Goal: Task Accomplishment & Management: Manage account settings

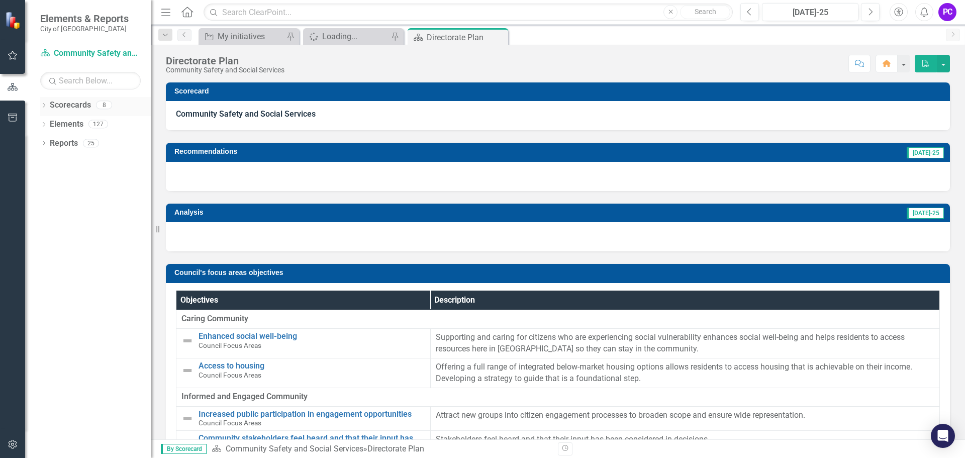
click at [43, 108] on icon "Dropdown" at bounding box center [43, 107] width 7 height 6
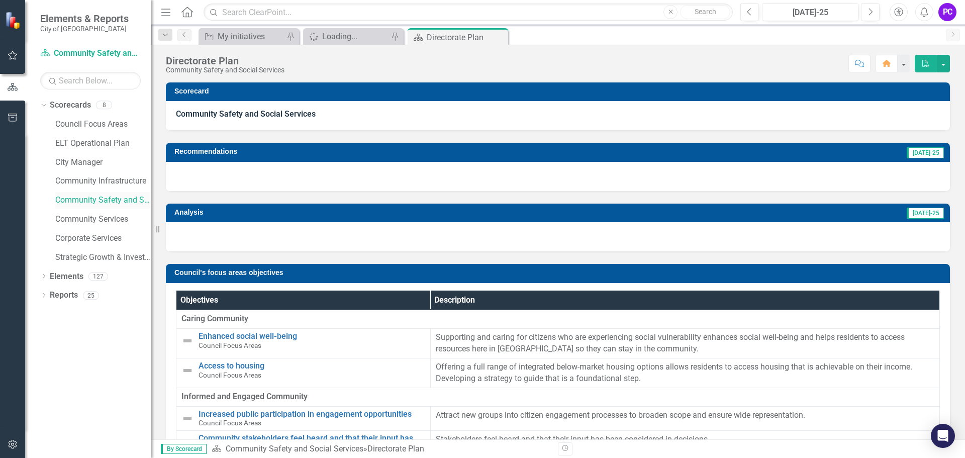
click at [80, 200] on link "Community Safety and Social Services" at bounding box center [103, 201] width 96 height 12
click at [237, 43] on div "Initiative My initiatives Pin" at bounding box center [249, 36] width 101 height 17
click at [235, 35] on div "My initiatives" at bounding box center [251, 36] width 66 height 13
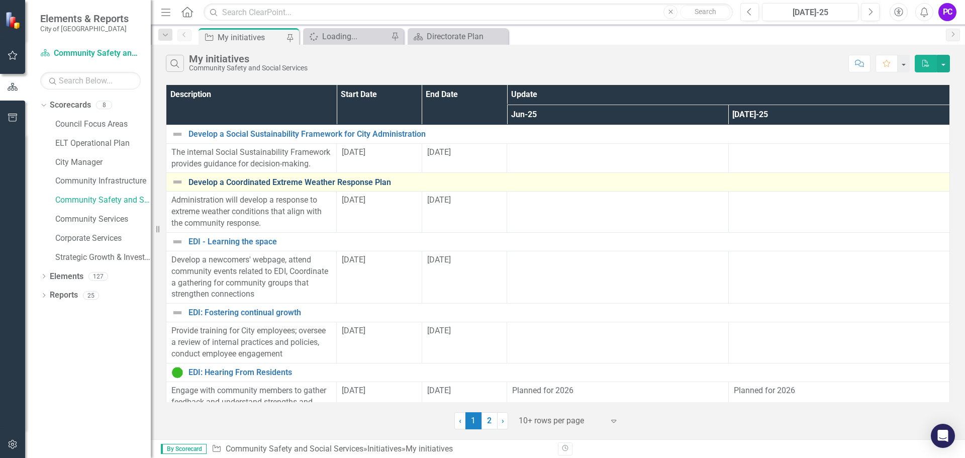
click at [301, 184] on link "Develop a Coordinated Extreme Weather Response Plan" at bounding box center [567, 182] width 756 height 9
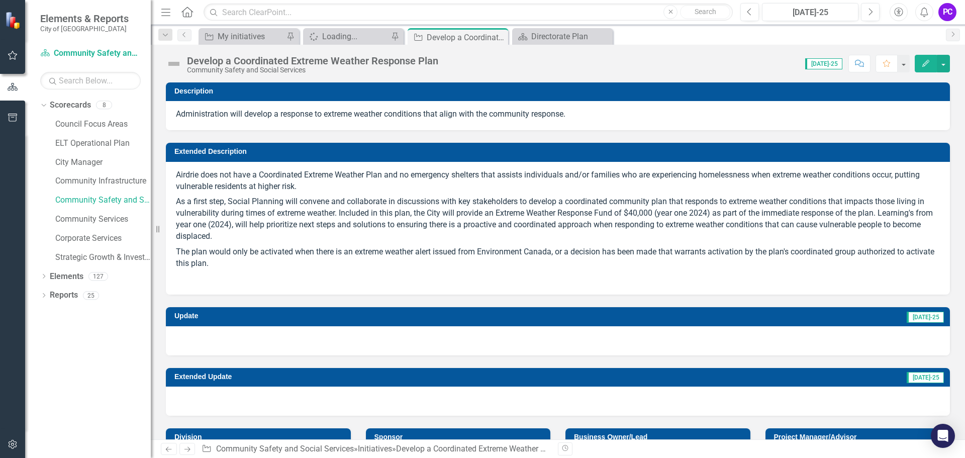
checkbox input "true"
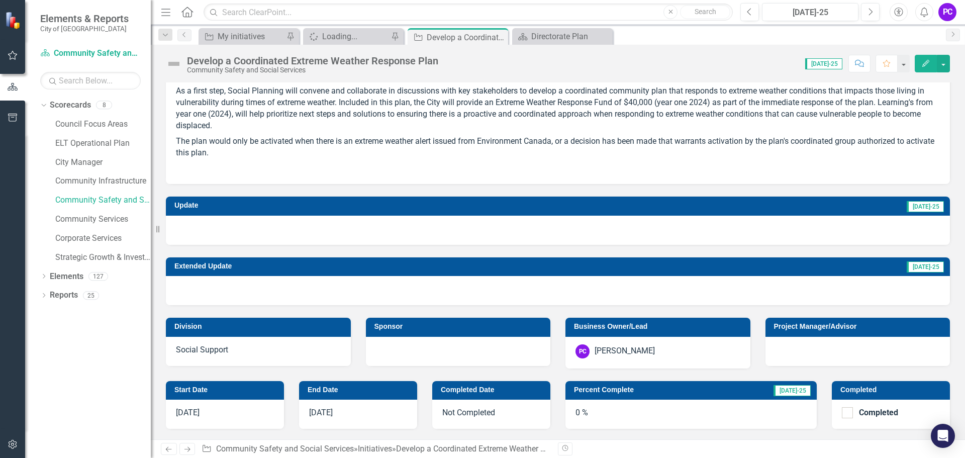
scroll to position [101, 0]
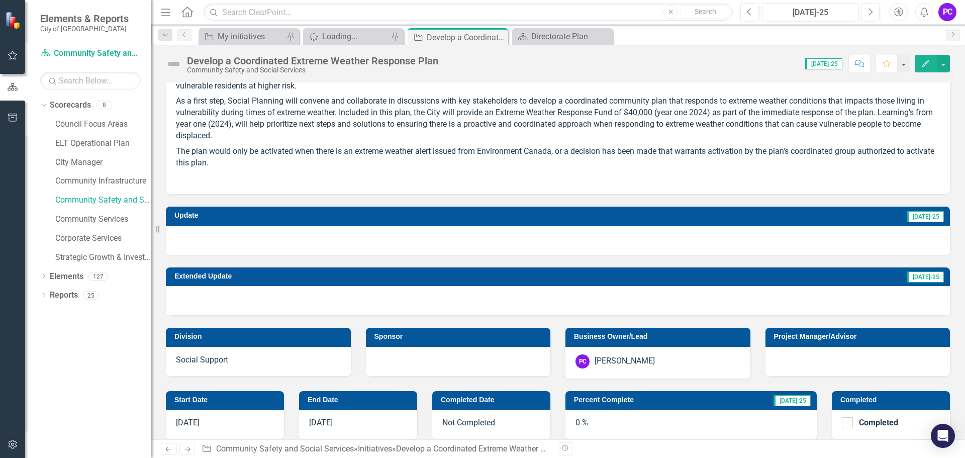
click at [223, 233] on div at bounding box center [558, 240] width 784 height 29
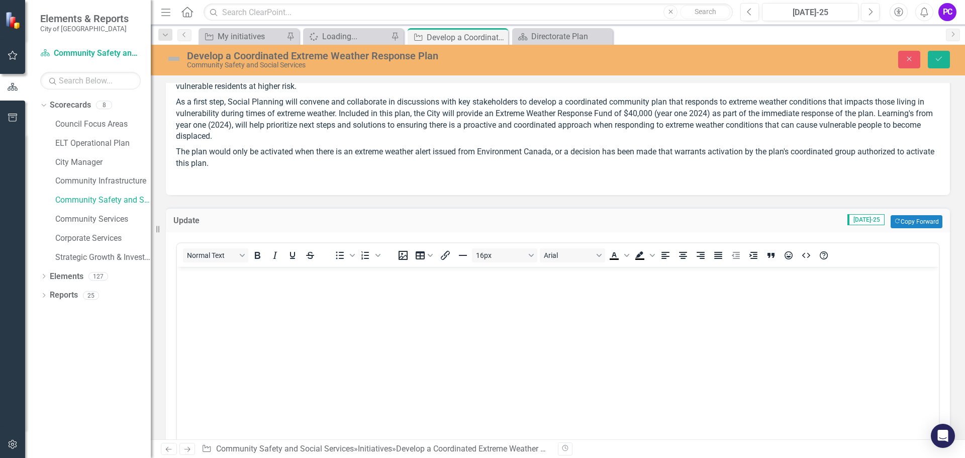
scroll to position [0, 0]
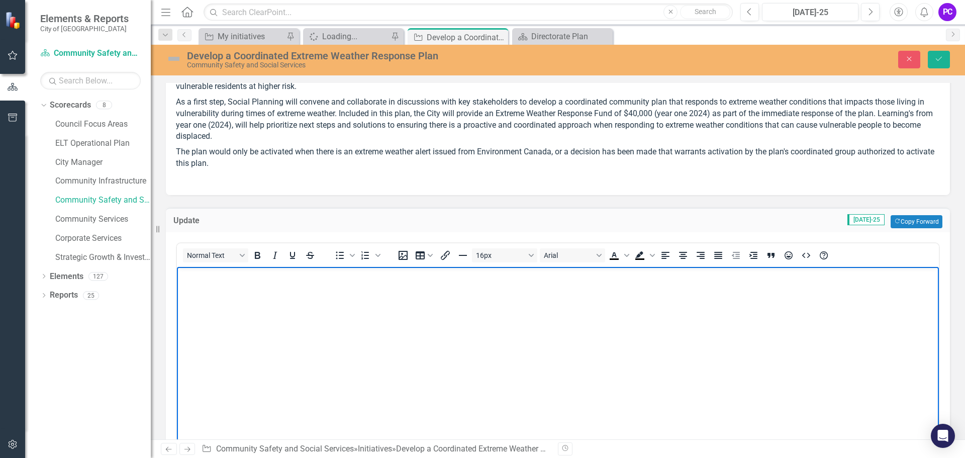
click at [216, 288] on body "Rich Text Area. Press ALT-0 for help." at bounding box center [558, 341] width 762 height 151
click at [554, 277] on p "The Extreme Weather Collective (EWAC), continue to meet to discuss/revise the c…" at bounding box center [557, 275] width 757 height 12
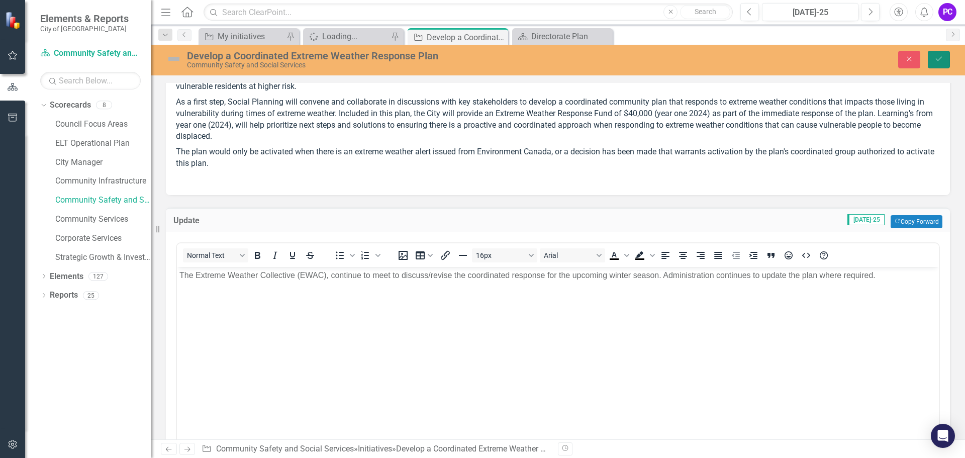
click at [938, 58] on icon "Save" at bounding box center [938, 58] width 9 height 7
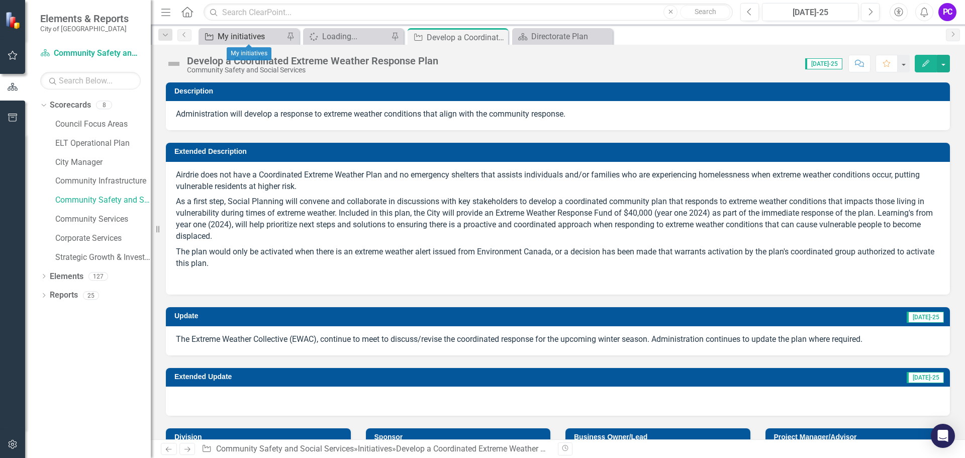
click at [225, 36] on div "My initiatives" at bounding box center [251, 36] width 66 height 13
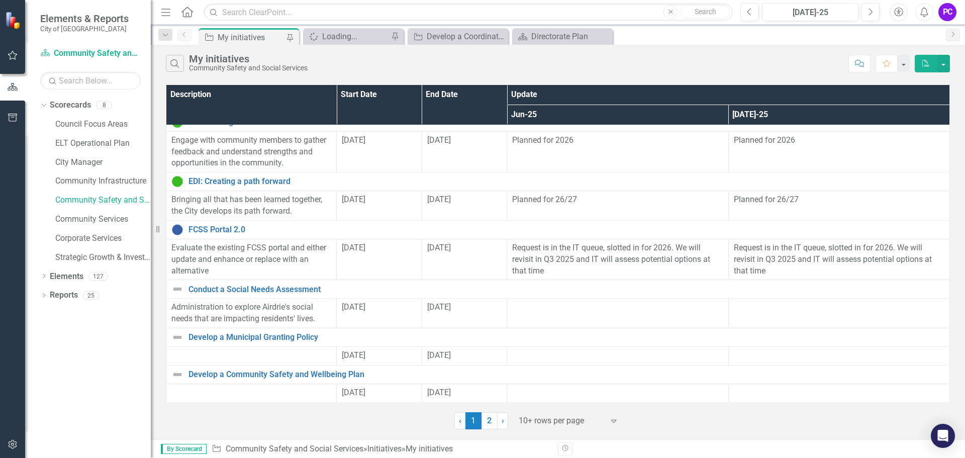
scroll to position [262, 0]
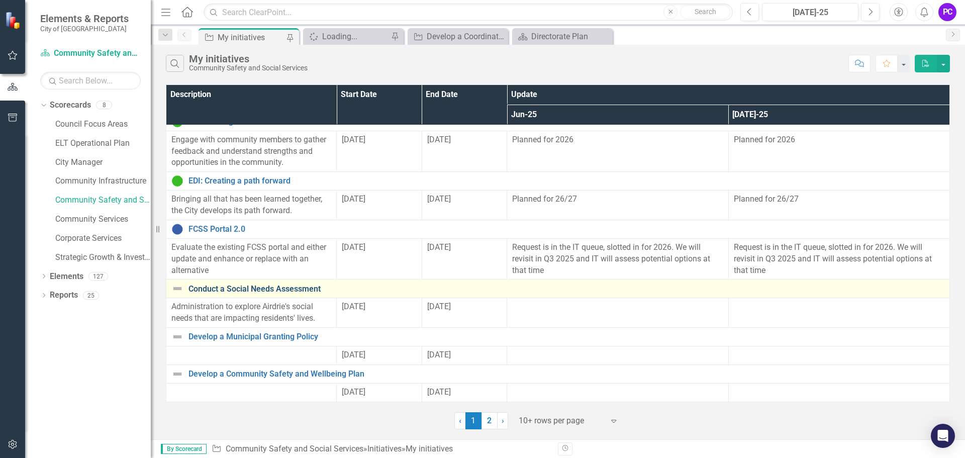
click at [252, 286] on link "Conduct a Social Needs Assessment" at bounding box center [567, 289] width 756 height 9
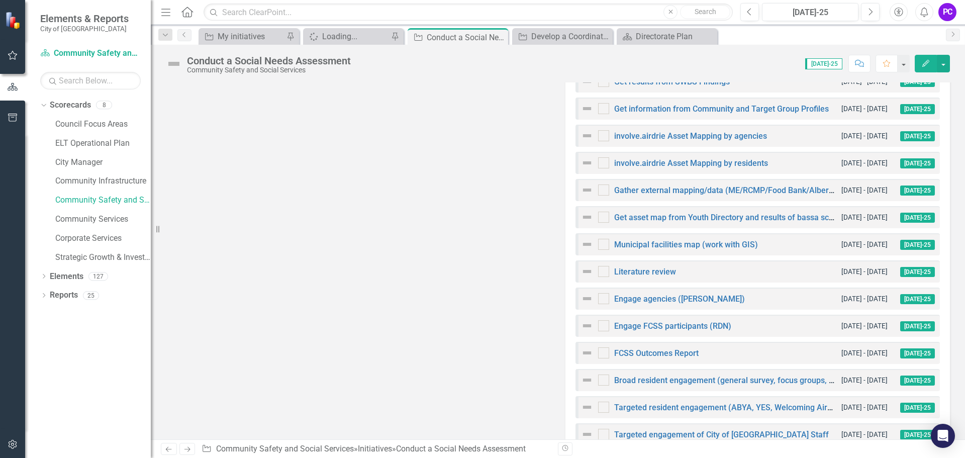
scroll to position [603, 0]
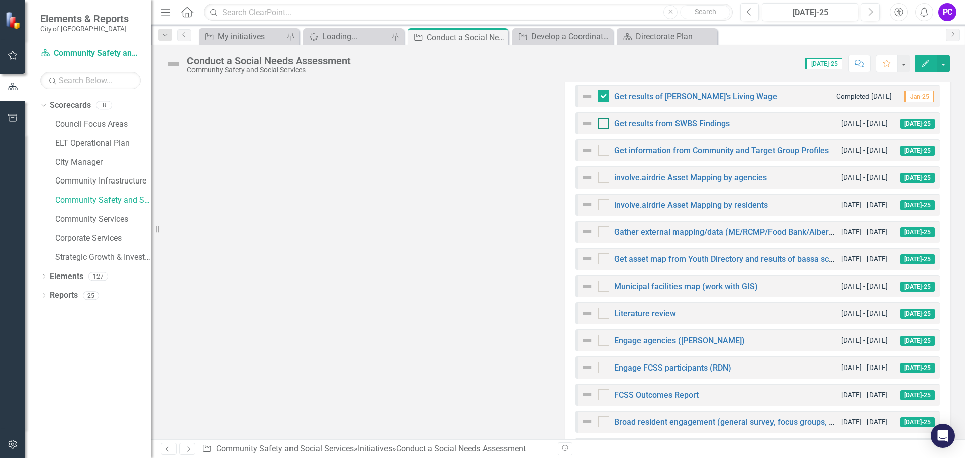
click at [603, 126] on div at bounding box center [603, 123] width 11 height 11
click at [603, 124] on input "checkbox" at bounding box center [601, 121] width 7 height 7
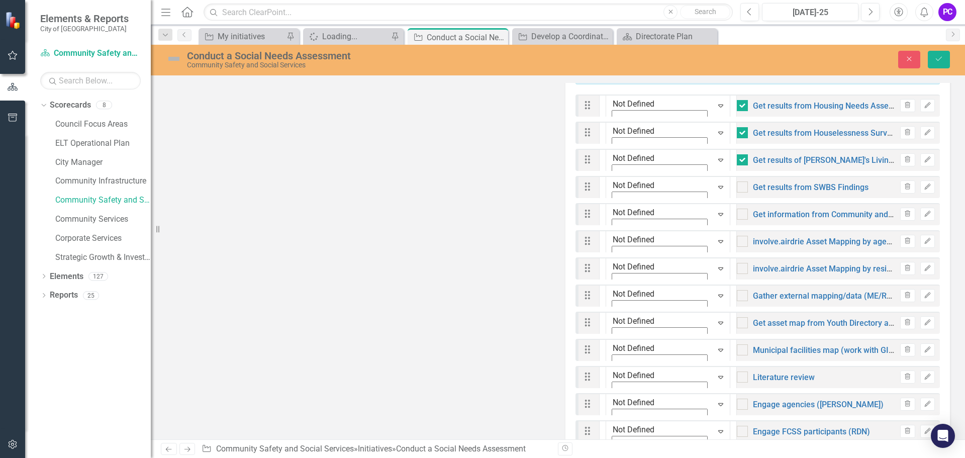
checkbox input "true"
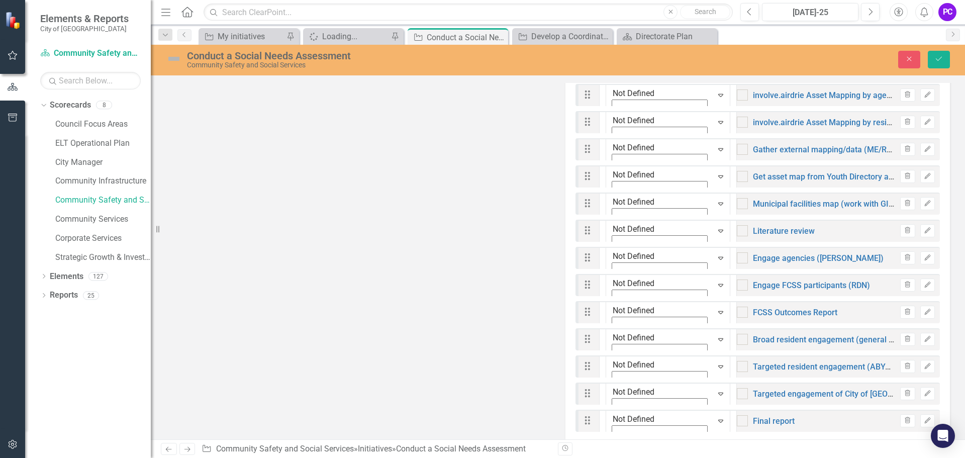
scroll to position [760, 0]
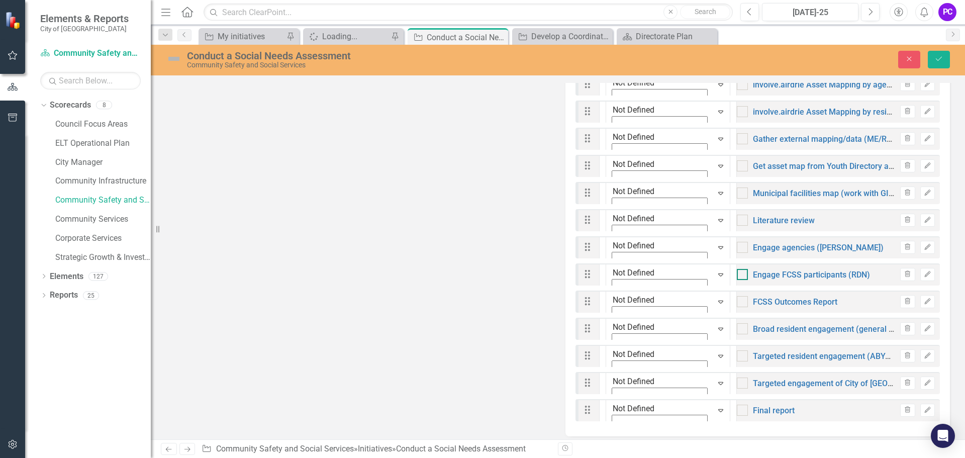
click at [737, 269] on input "checkbox" at bounding box center [740, 272] width 7 height 7
checkbox input "true"
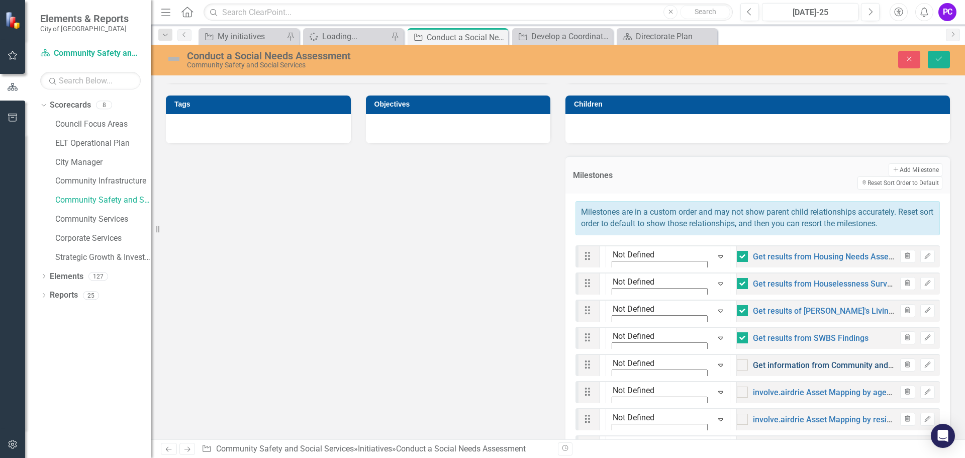
scroll to position [503, 0]
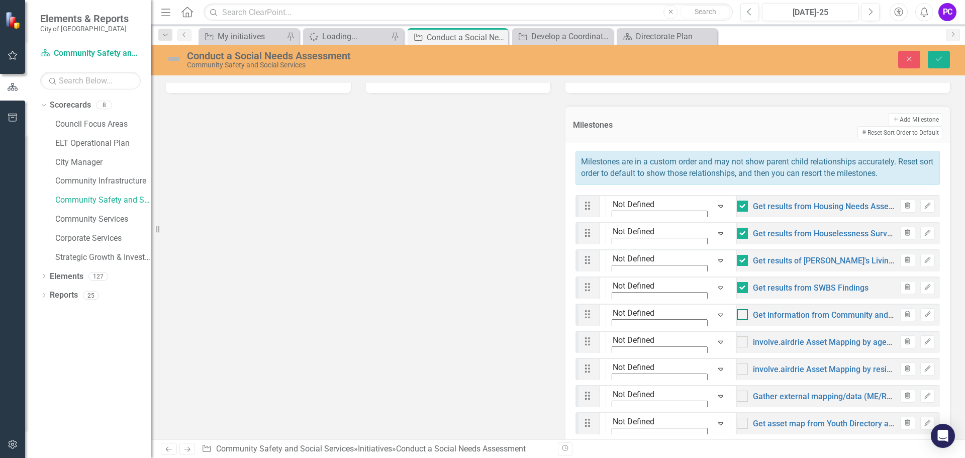
click at [737, 309] on div at bounding box center [742, 314] width 11 height 11
click at [737, 309] on input "checkbox" at bounding box center [740, 312] width 7 height 7
checkbox input "true"
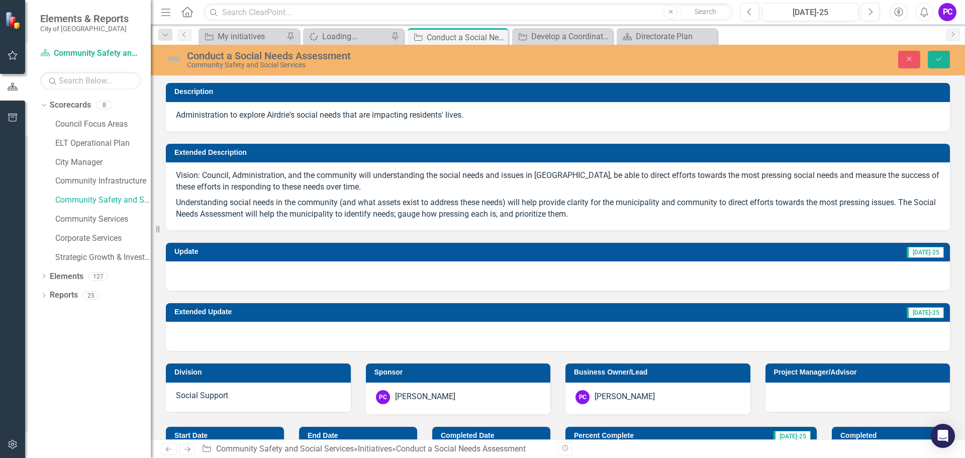
scroll to position [503, 0]
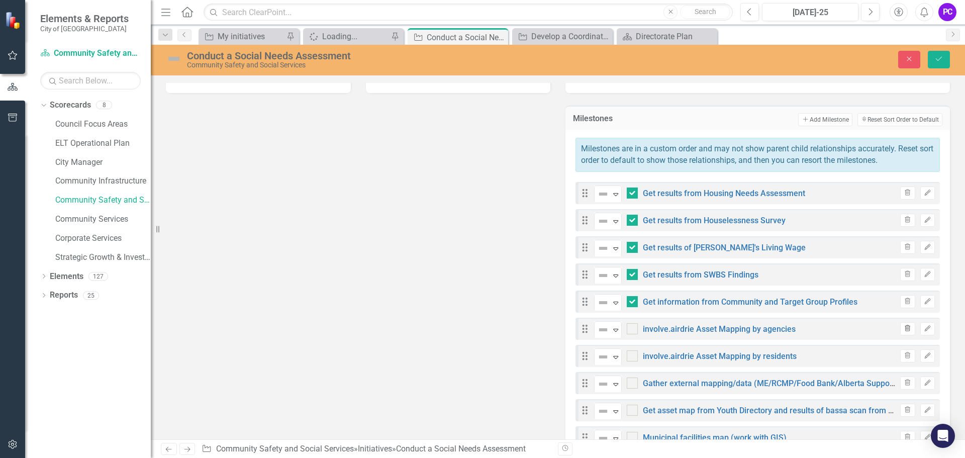
click at [904, 329] on icon "Trash" at bounding box center [908, 329] width 8 height 6
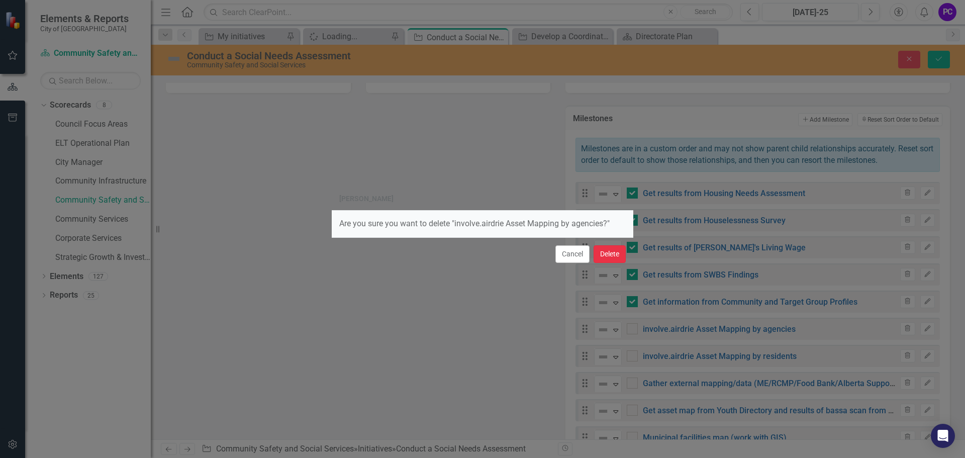
click at [610, 252] on button "Delete" at bounding box center [610, 254] width 32 height 18
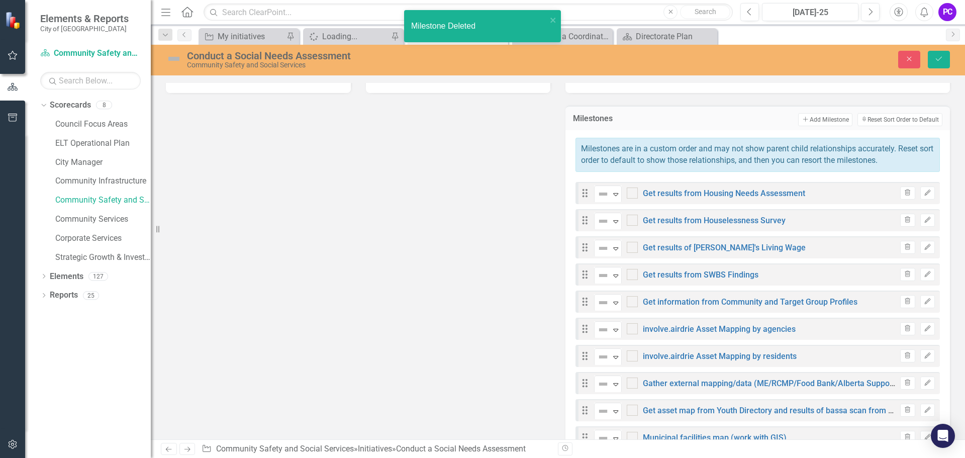
checkbox input "false"
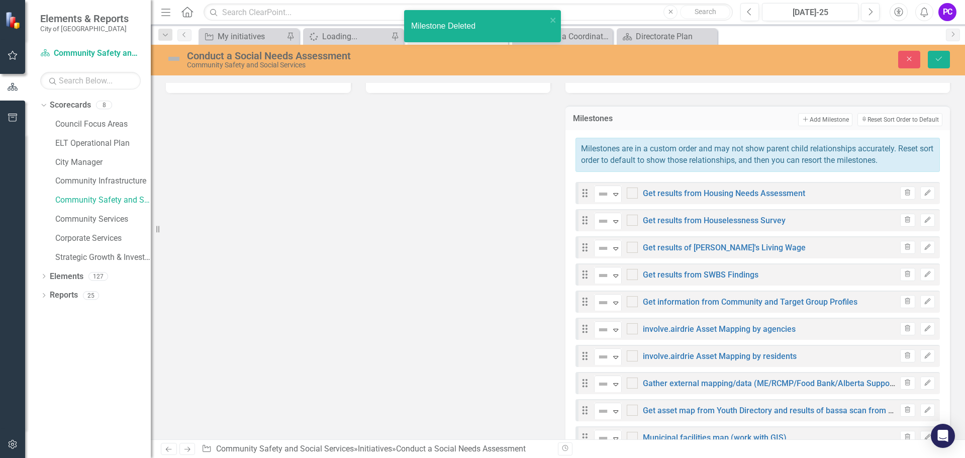
checkbox input "false"
checkbox input "true"
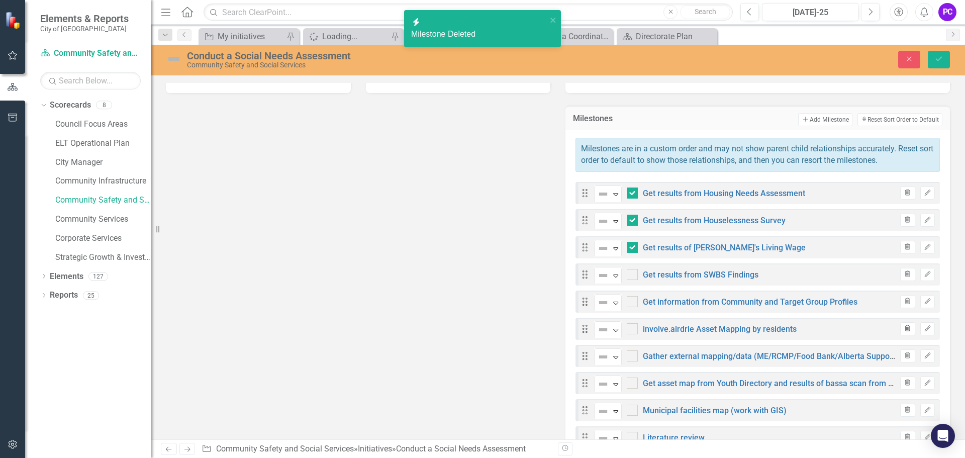
click at [904, 327] on icon "Trash" at bounding box center [908, 329] width 8 height 6
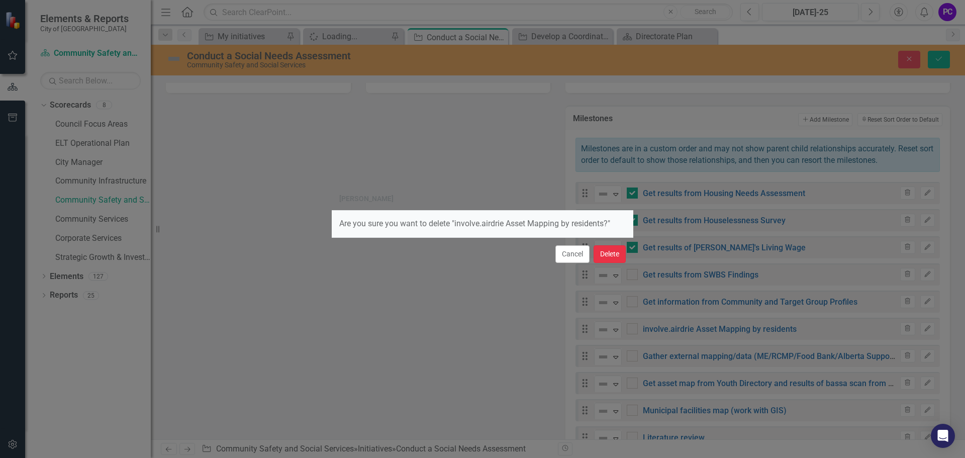
click at [605, 256] on button "Delete" at bounding box center [610, 254] width 32 height 18
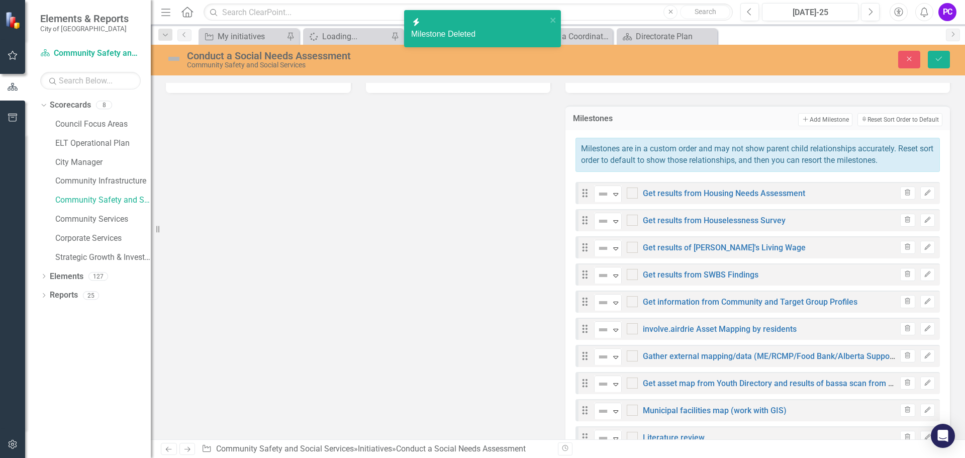
checkbox input "false"
checkbox input "true"
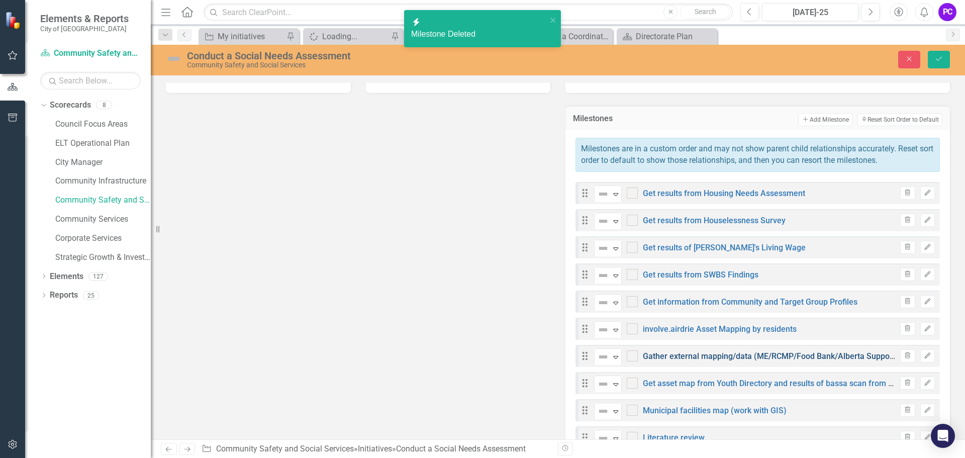
checkbox input "true"
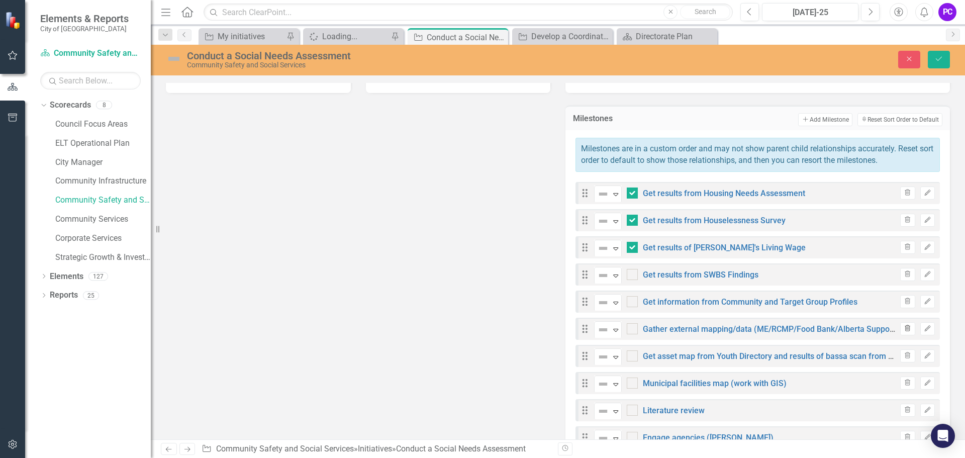
click at [904, 328] on icon "Trash" at bounding box center [908, 329] width 8 height 6
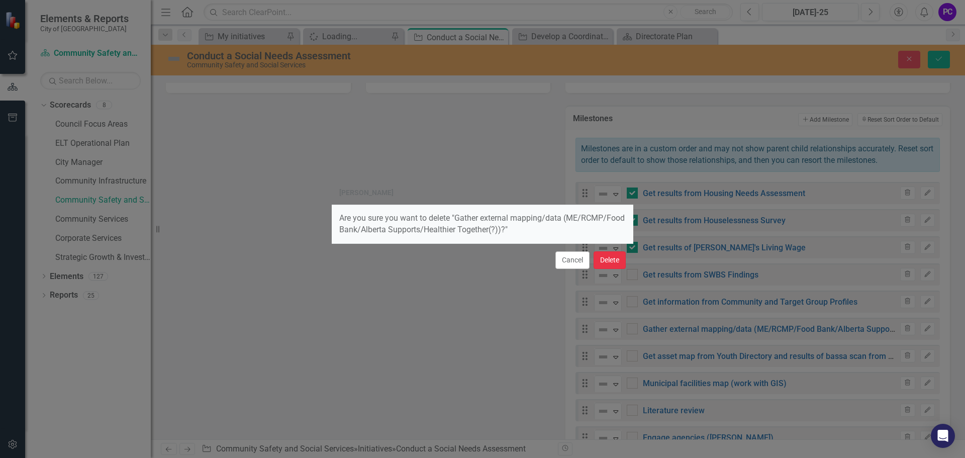
click at [619, 259] on button "Delete" at bounding box center [610, 260] width 32 height 18
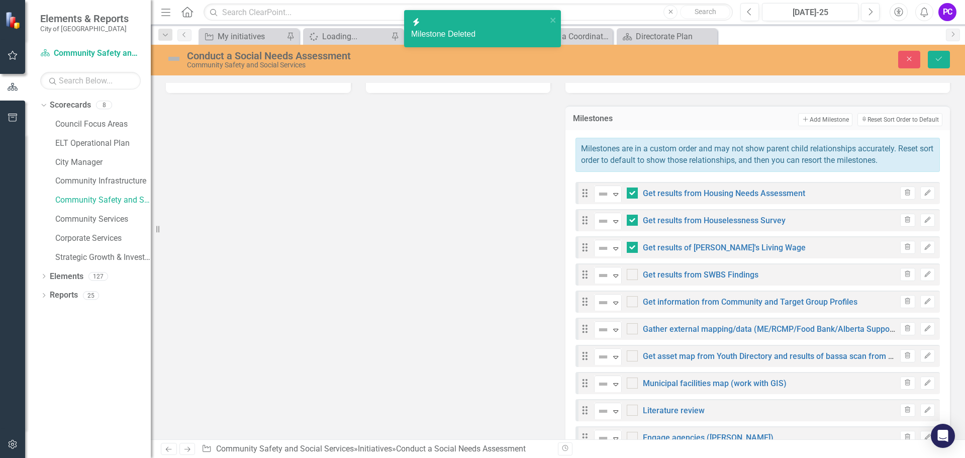
checkbox input "false"
checkbox input "true"
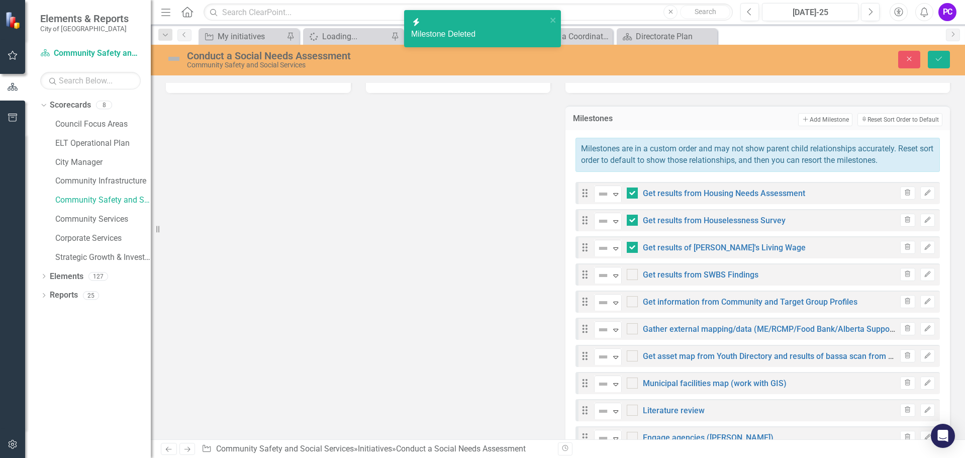
checkbox input "true"
click at [627, 274] on input "checkbox" at bounding box center [630, 272] width 7 height 7
checkbox input "true"
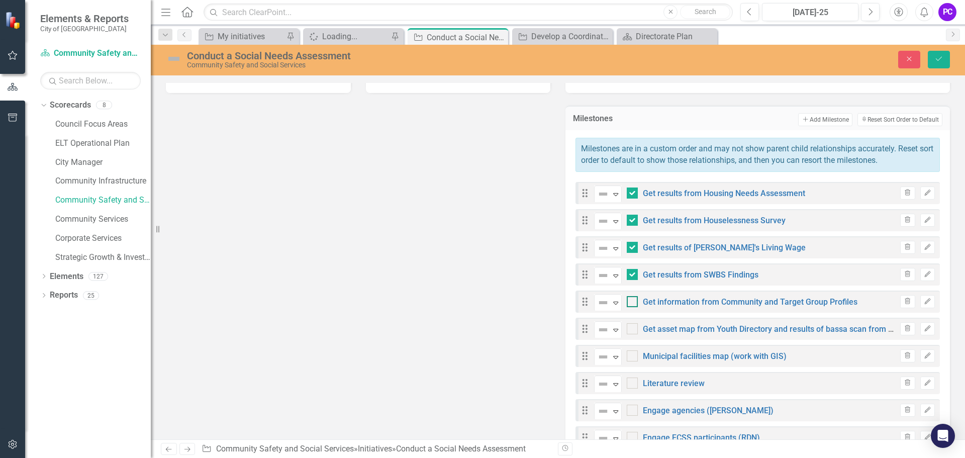
click at [629, 299] on input "checkbox" at bounding box center [630, 299] width 7 height 7
checkbox input "true"
click at [904, 328] on icon "Trash" at bounding box center [908, 329] width 8 height 6
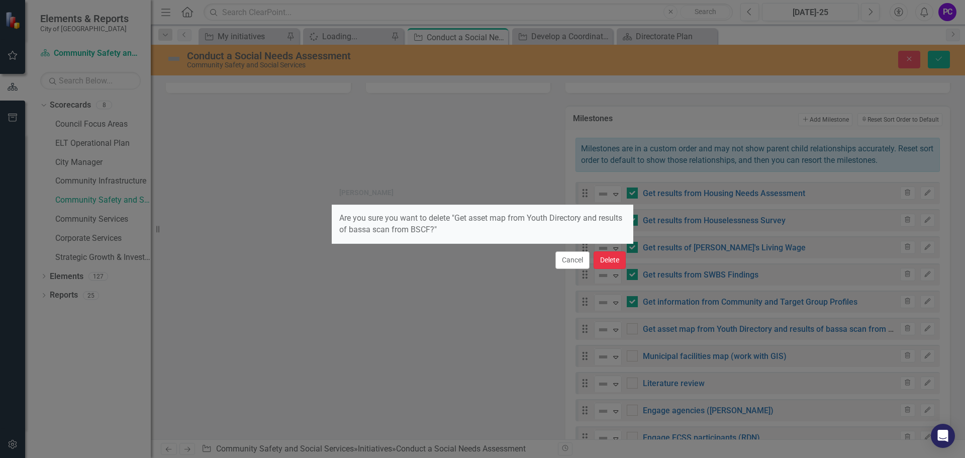
click at [612, 260] on button "Delete" at bounding box center [610, 260] width 32 height 18
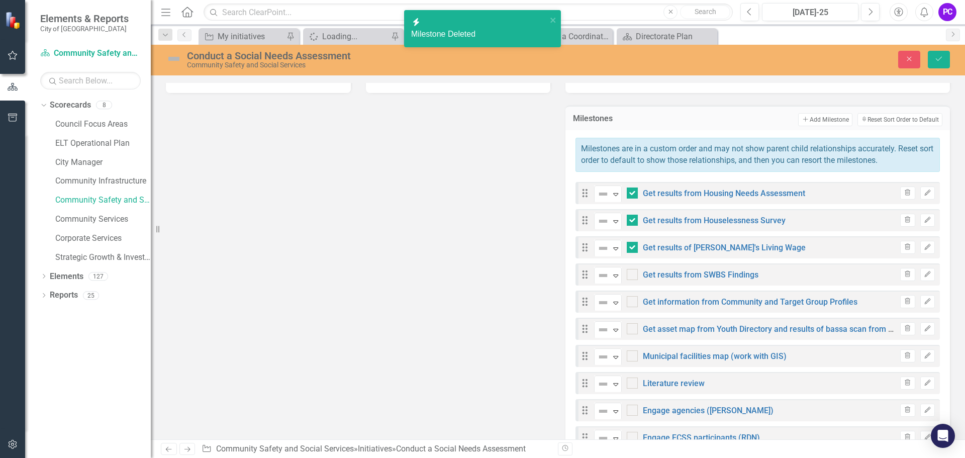
checkbox input "false"
click at [905, 328] on icon "button" at bounding box center [908, 328] width 6 height 6
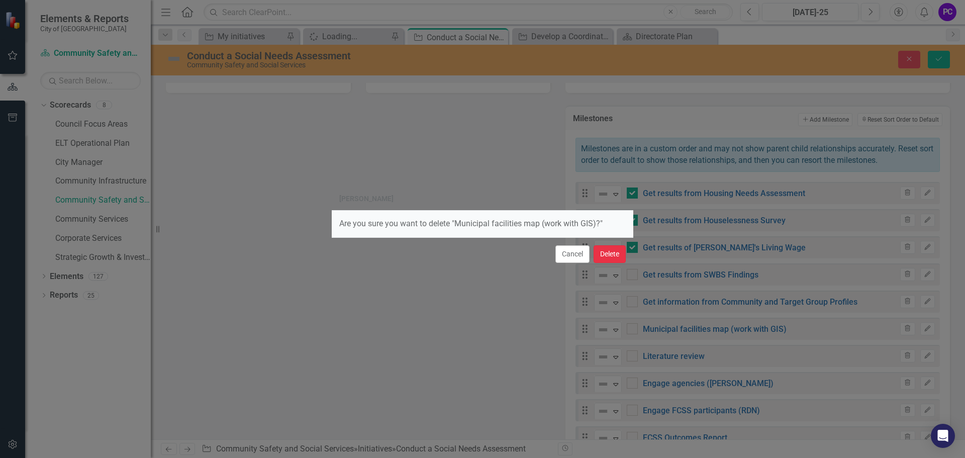
click at [618, 249] on button "Delete" at bounding box center [610, 254] width 32 height 18
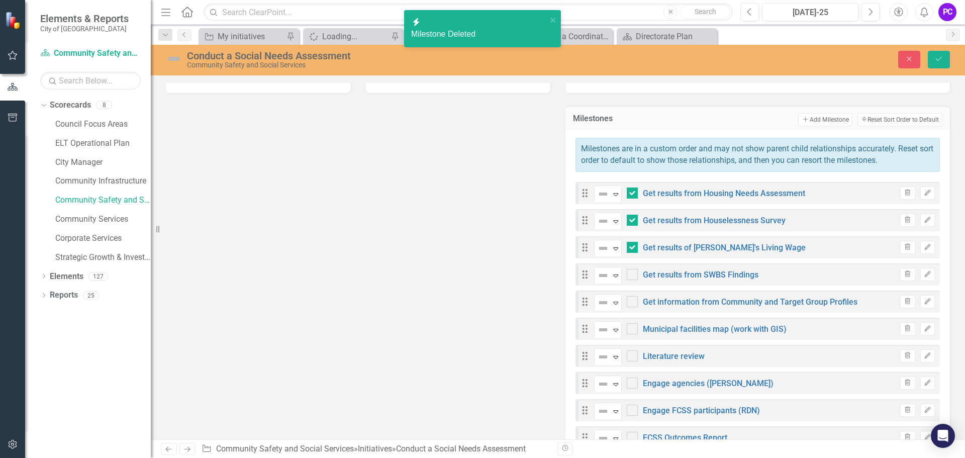
checkbox input "false"
checkbox input "true"
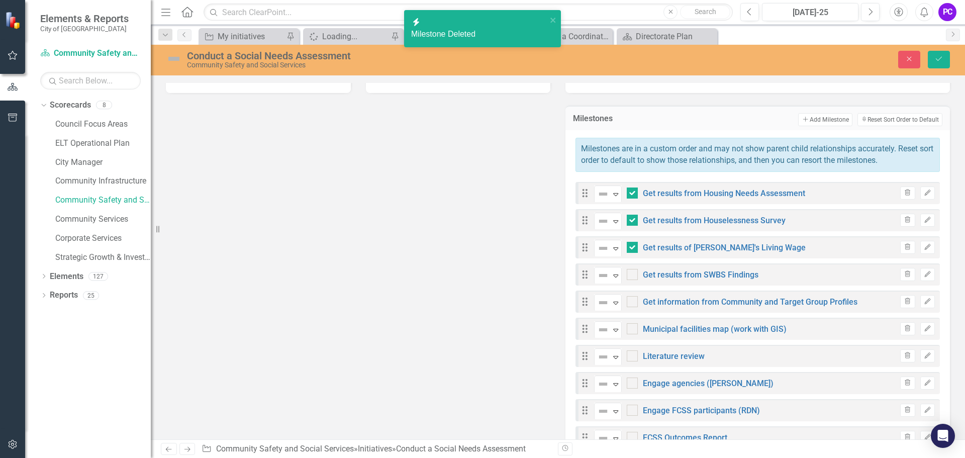
checkbox input "true"
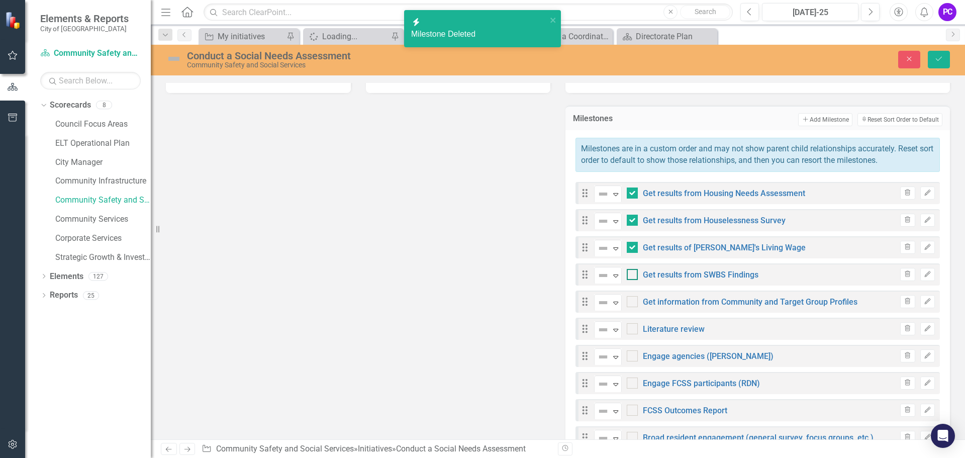
click at [631, 273] on div at bounding box center [632, 274] width 11 height 11
click at [631, 273] on input "checkbox" at bounding box center [630, 272] width 7 height 7
checkbox input "true"
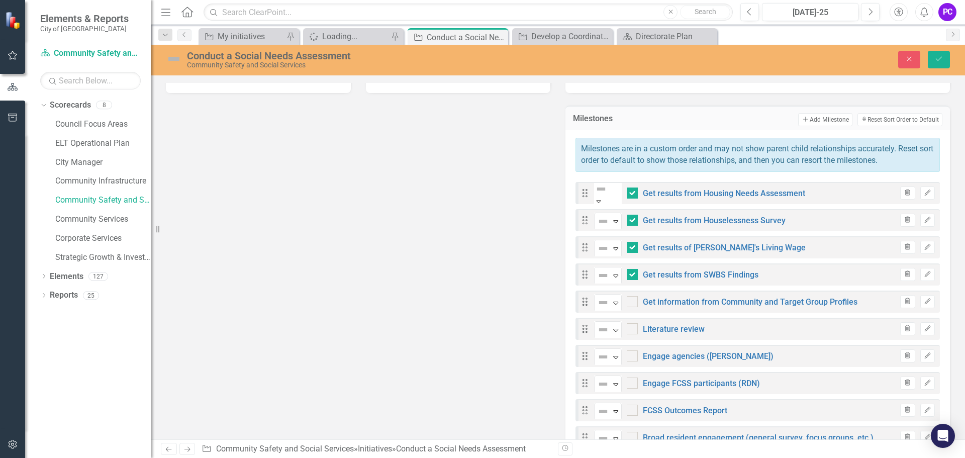
click at [601, 200] on icon at bounding box center [598, 201] width 5 height 3
click at [611, 217] on icon "Expand" at bounding box center [616, 221] width 10 height 8
drag, startPoint x: 613, startPoint y: 248, endPoint x: 614, endPoint y: 271, distance: 23.2
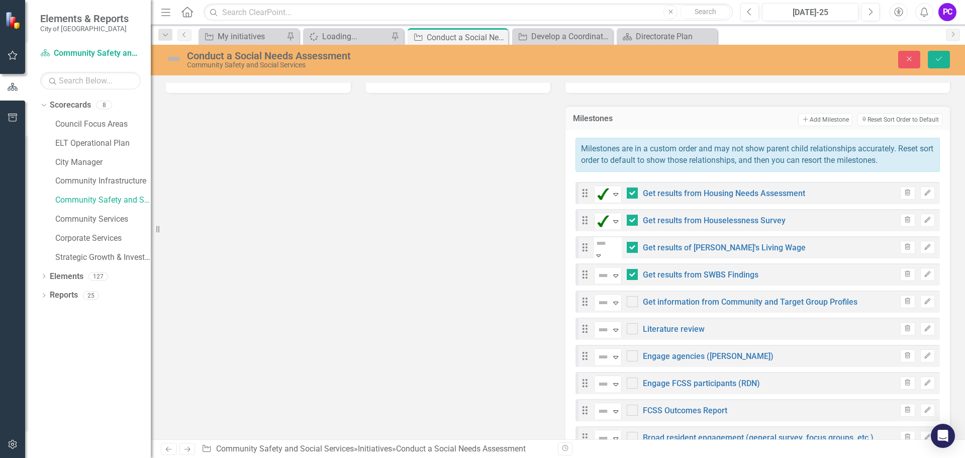
click at [603, 252] on icon "Expand" at bounding box center [598, 255] width 9 height 7
click at [614, 276] on icon "Expand" at bounding box center [616, 275] width 10 height 8
click at [615, 303] on icon "Expand" at bounding box center [616, 303] width 10 height 8
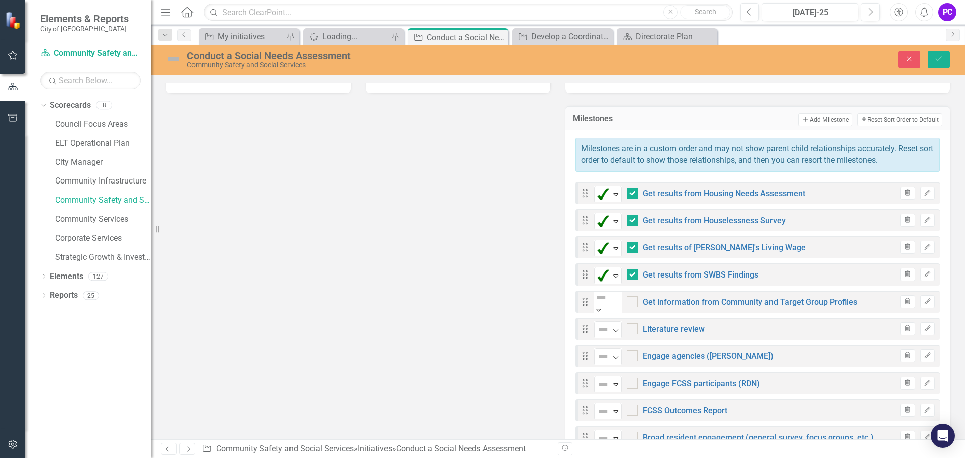
click at [615, 333] on icon "Expand" at bounding box center [616, 330] width 10 height 8
click at [601, 363] on icon at bounding box center [598, 364] width 5 height 3
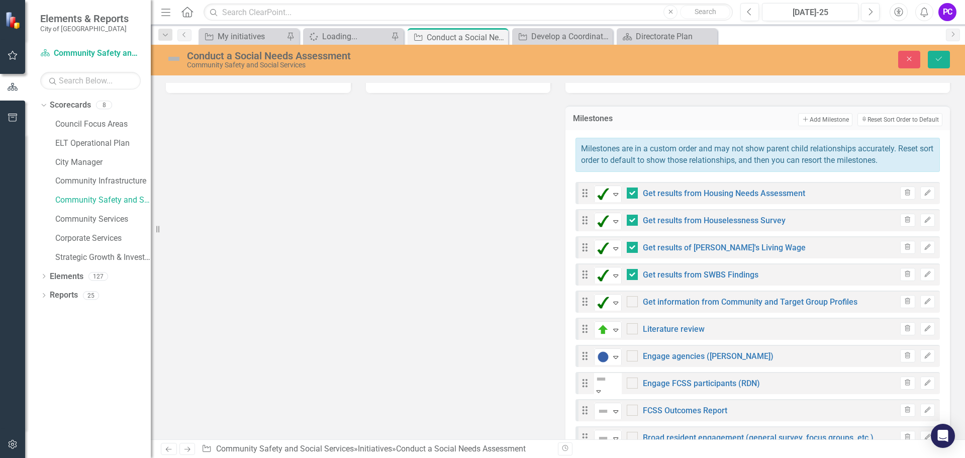
click at [601, 390] on icon at bounding box center [598, 391] width 5 height 3
click at [601, 417] on icon at bounding box center [598, 418] width 5 height 3
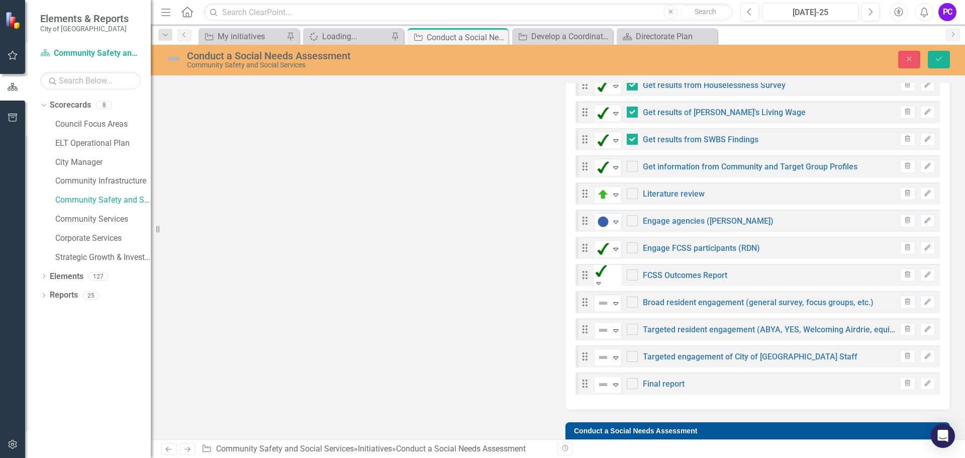
scroll to position [653, 0]
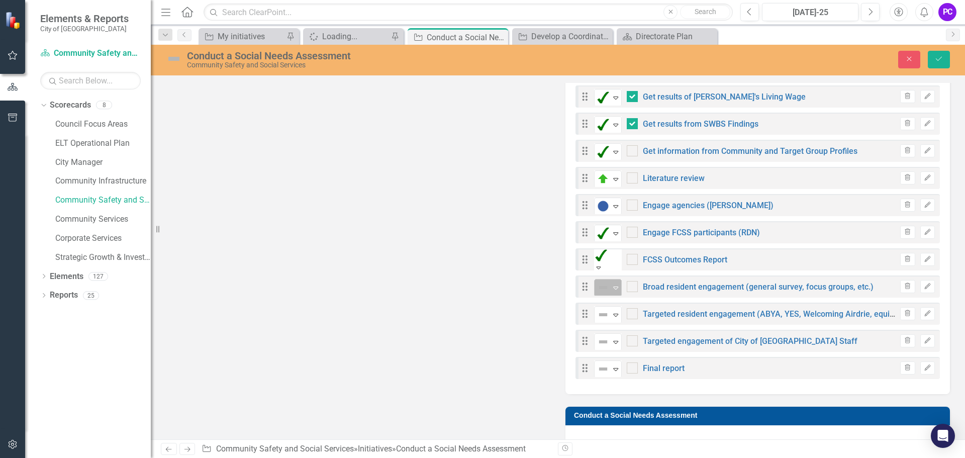
click at [618, 290] on div "Not Defined Expand" at bounding box center [608, 288] width 28 height 18
click at [614, 315] on icon at bounding box center [615, 315] width 5 height 3
click at [614, 285] on icon "Expand" at bounding box center [616, 288] width 10 height 8
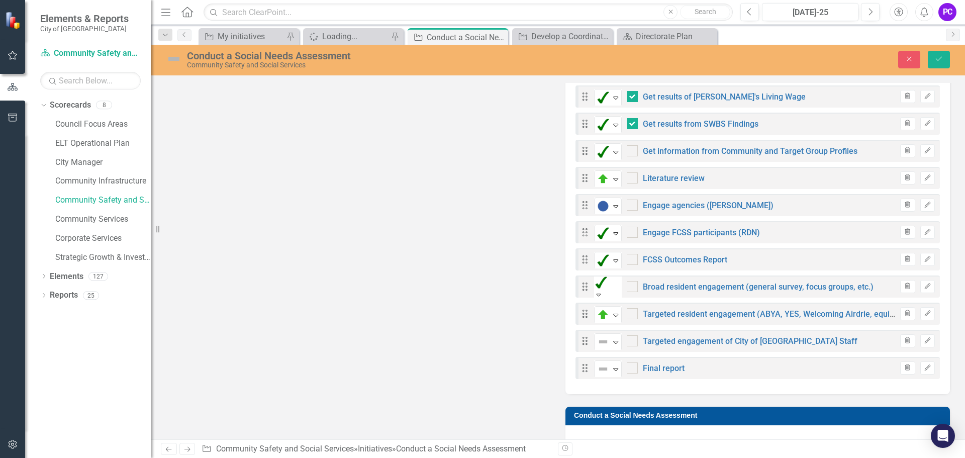
click at [603, 291] on icon "Expand" at bounding box center [598, 294] width 9 height 7
click at [904, 340] on icon "Trash" at bounding box center [908, 341] width 8 height 6
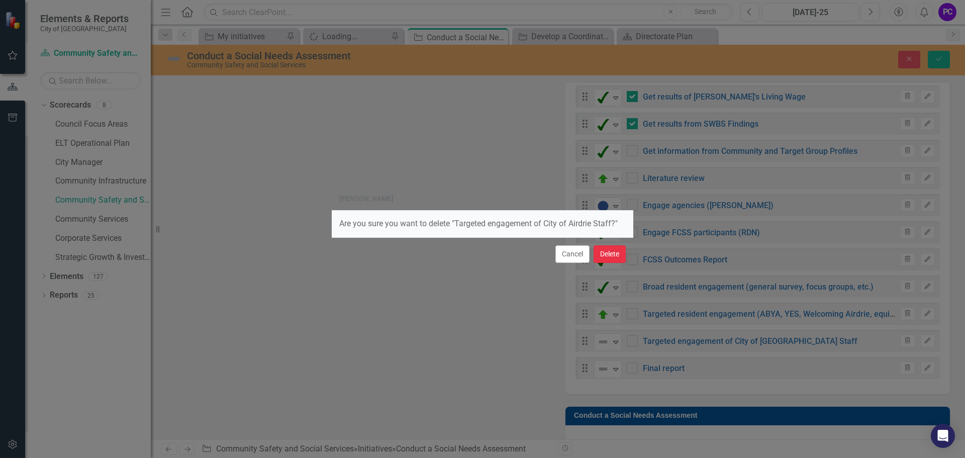
click at [613, 253] on button "Delete" at bounding box center [610, 254] width 32 height 18
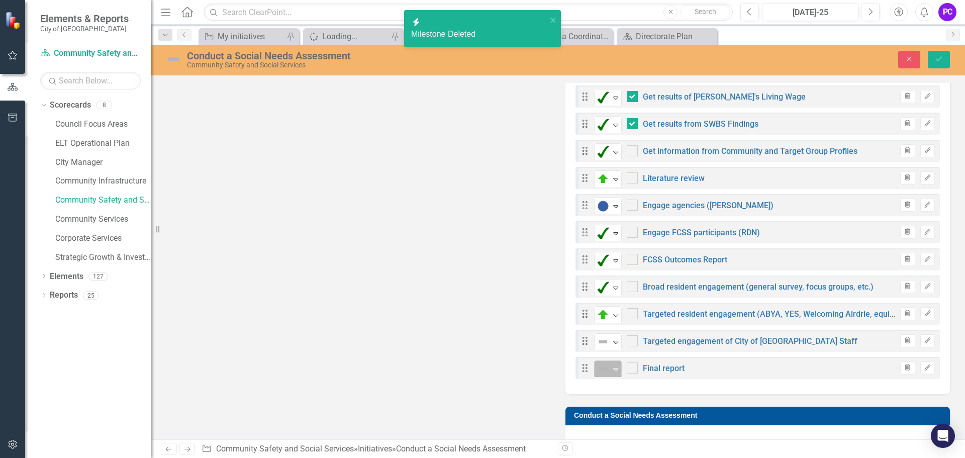
checkbox input "false"
checkbox input "true"
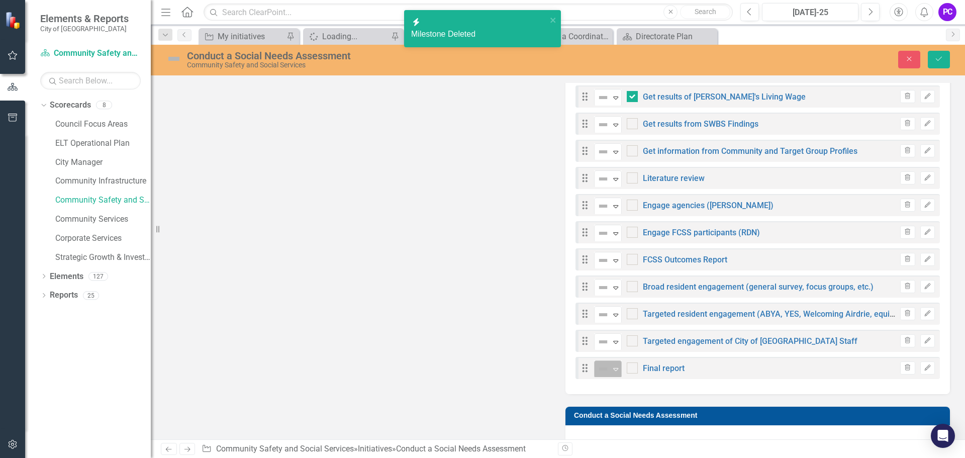
checkbox input "true"
click at [603, 372] on icon "Expand" at bounding box center [598, 375] width 9 height 7
checkbox input "false"
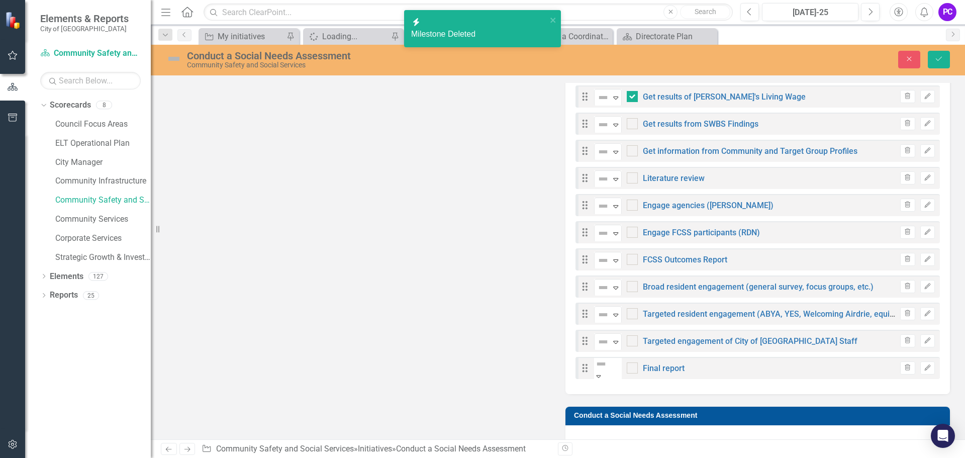
checkbox input "false"
checkbox input "true"
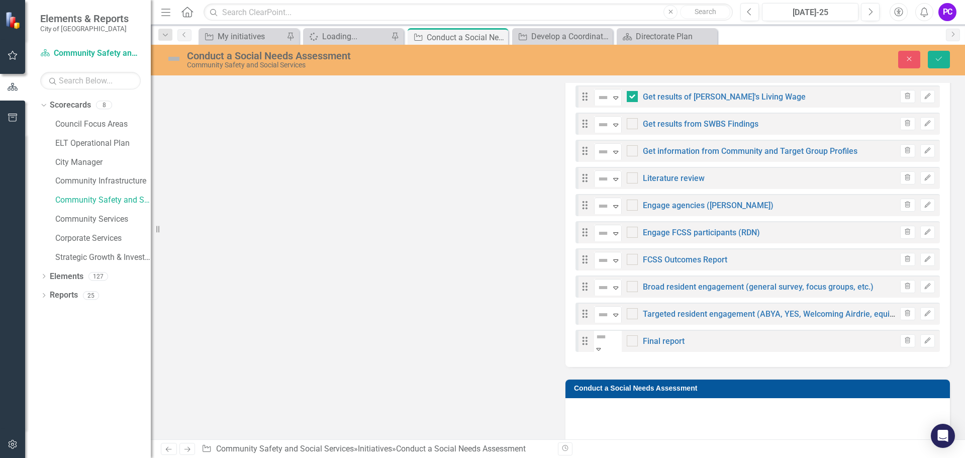
click at [939, 52] on button "Save" at bounding box center [939, 60] width 22 height 18
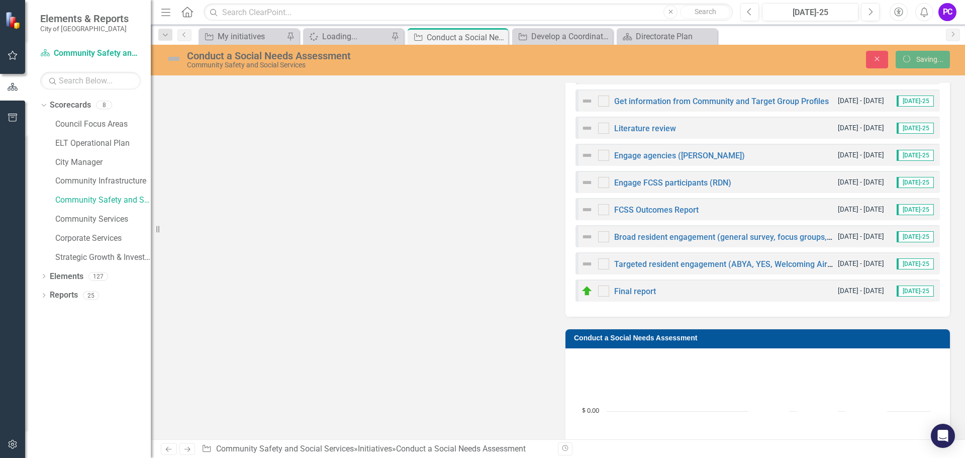
scroll to position [647, 0]
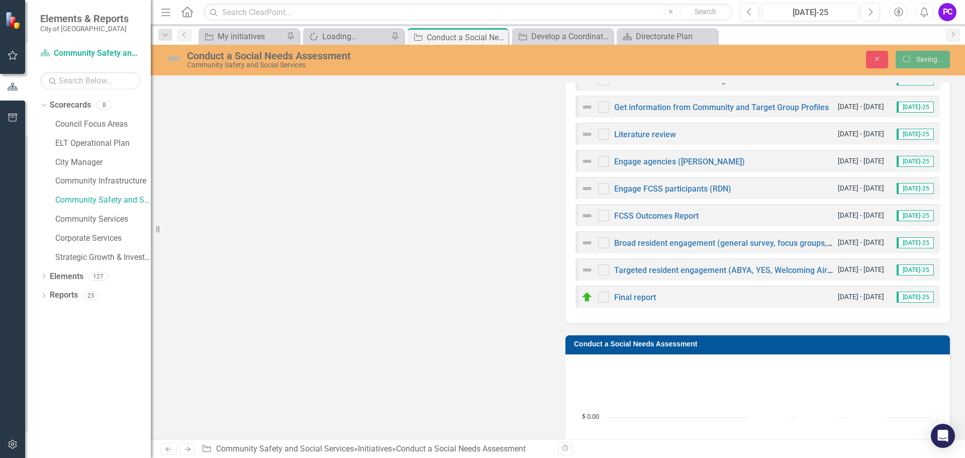
checkbox input "false"
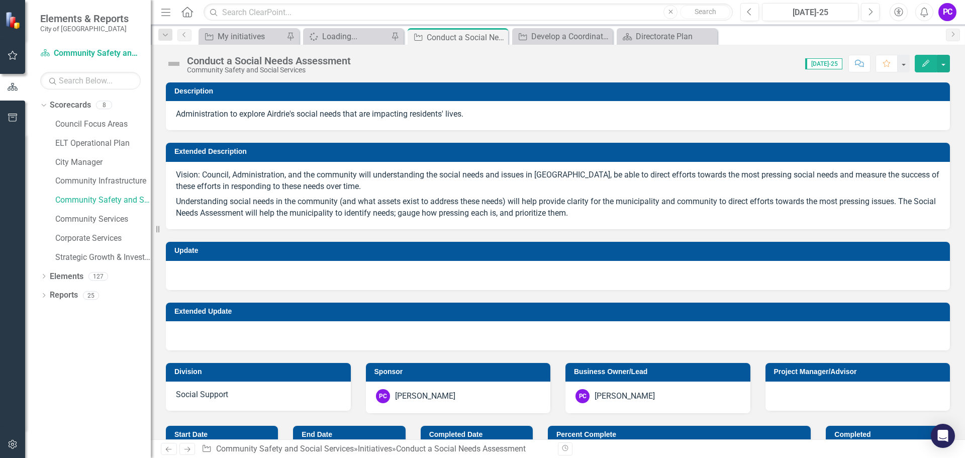
checkbox input "false"
checkbox input "true"
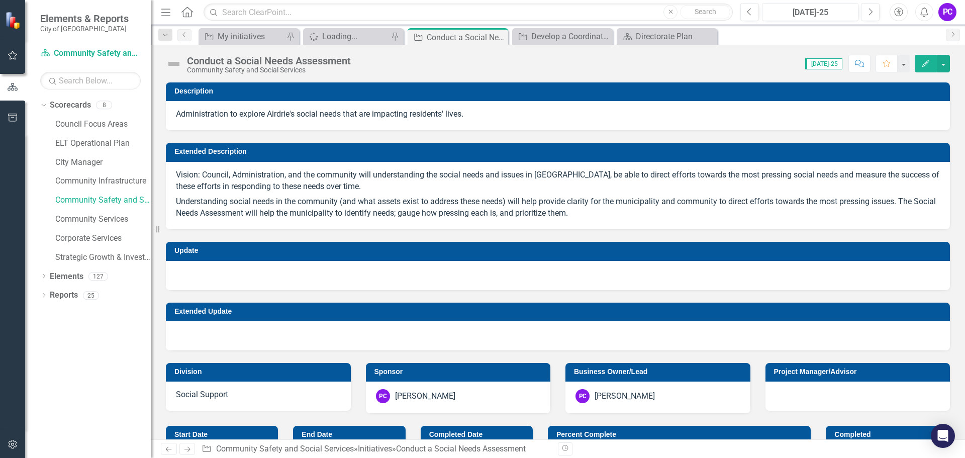
checkbox input "true"
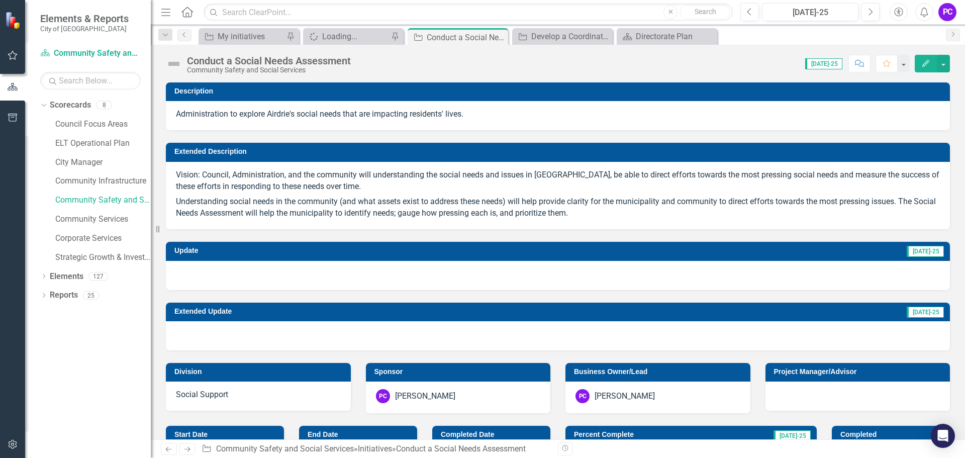
checkbox input "false"
checkbox input "true"
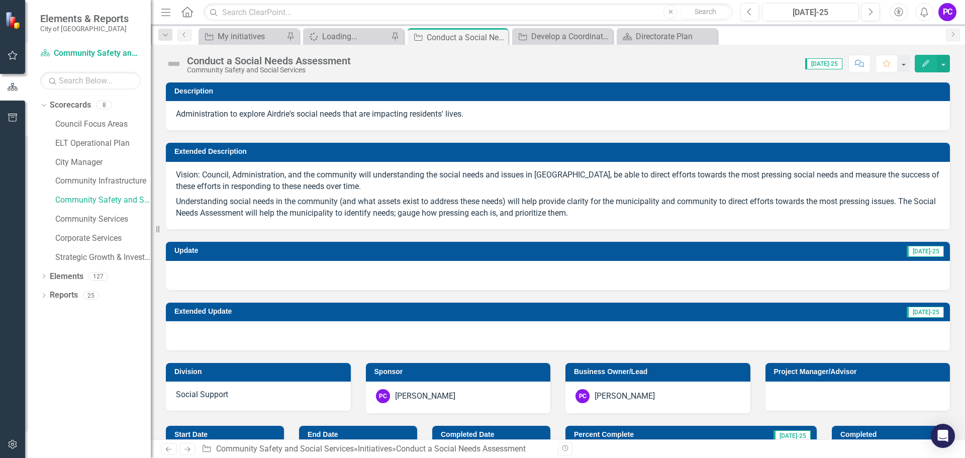
checkbox input "true"
checkbox input "false"
checkbox input "true"
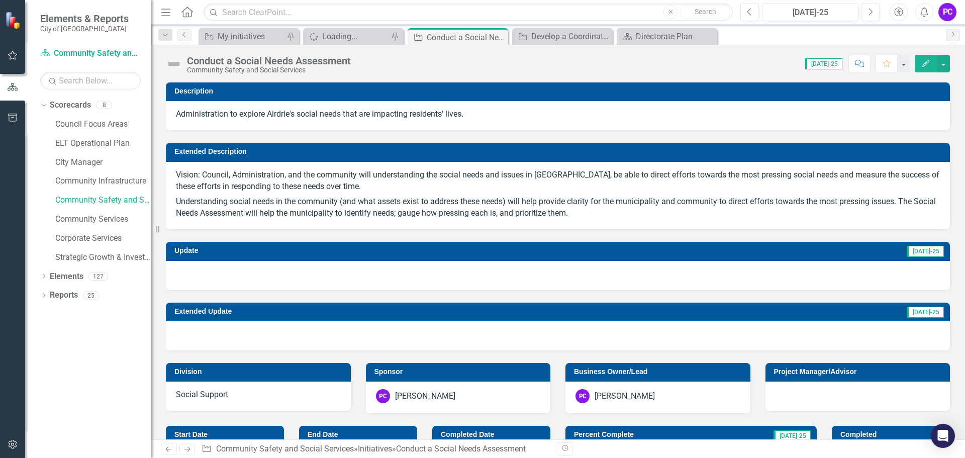
checkbox input "true"
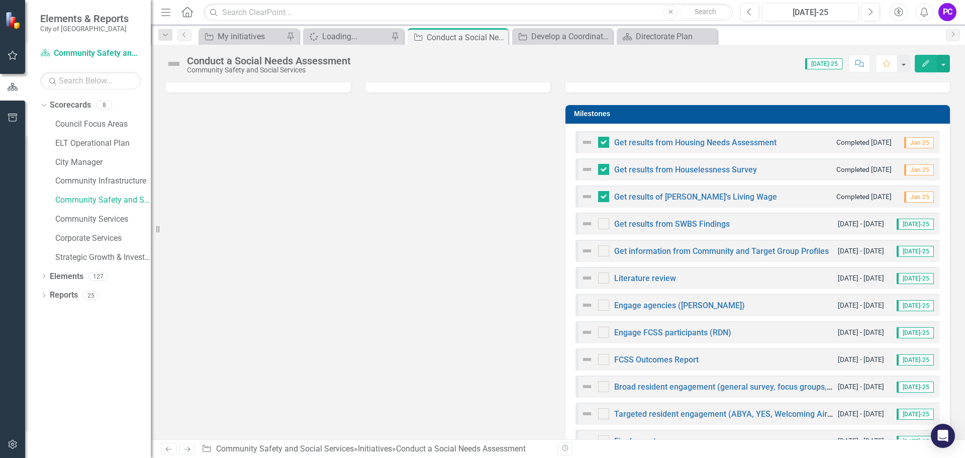
scroll to position [553, 0]
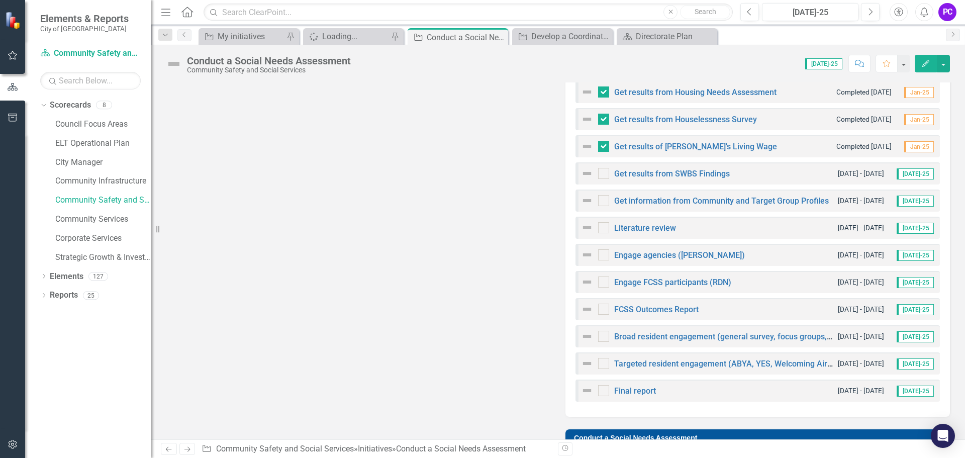
click at [590, 175] on div at bounding box center [589, 173] width 17 height 12
click at [601, 172] on div at bounding box center [603, 173] width 11 height 11
click at [601, 172] on input "checkbox" at bounding box center [601, 171] width 7 height 7
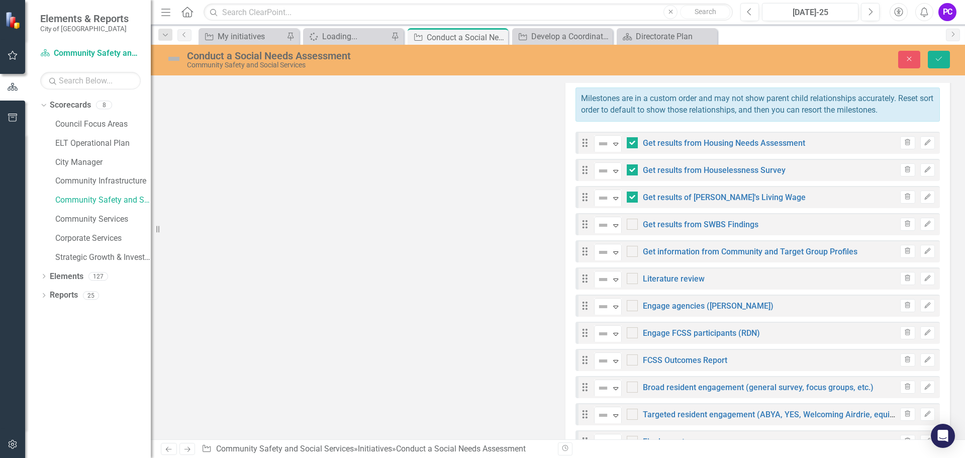
scroll to position [559, 0]
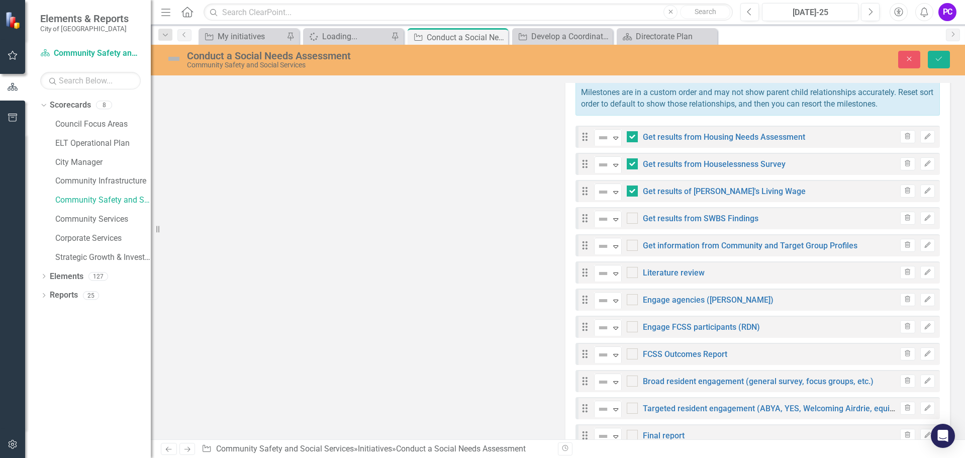
checkbox input "true"
click at [603, 223] on icon "Expand" at bounding box center [598, 226] width 9 height 7
click at [611, 194] on icon "Expand" at bounding box center [616, 192] width 10 height 8
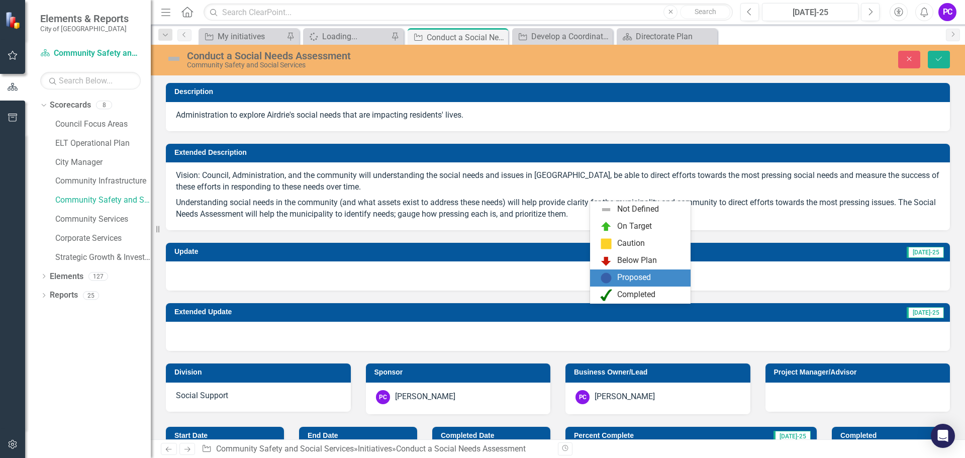
scroll to position [559, 0]
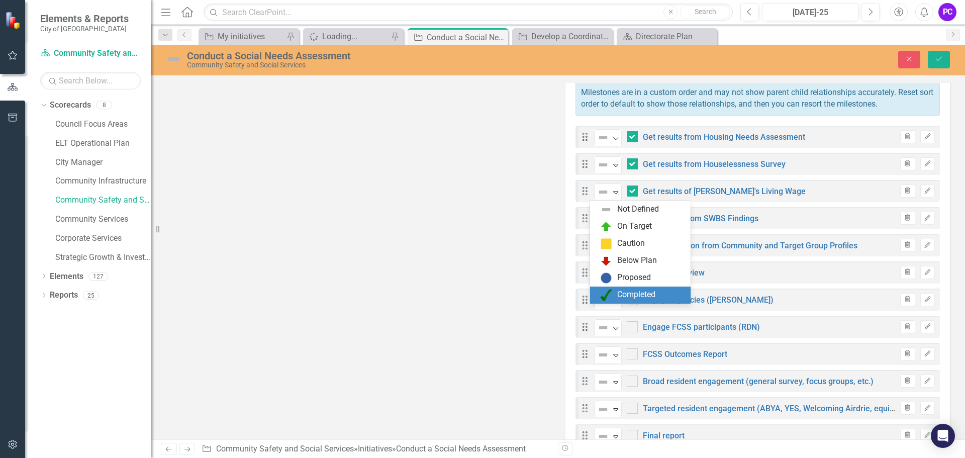
click at [633, 292] on div "Completed" at bounding box center [636, 295] width 38 height 12
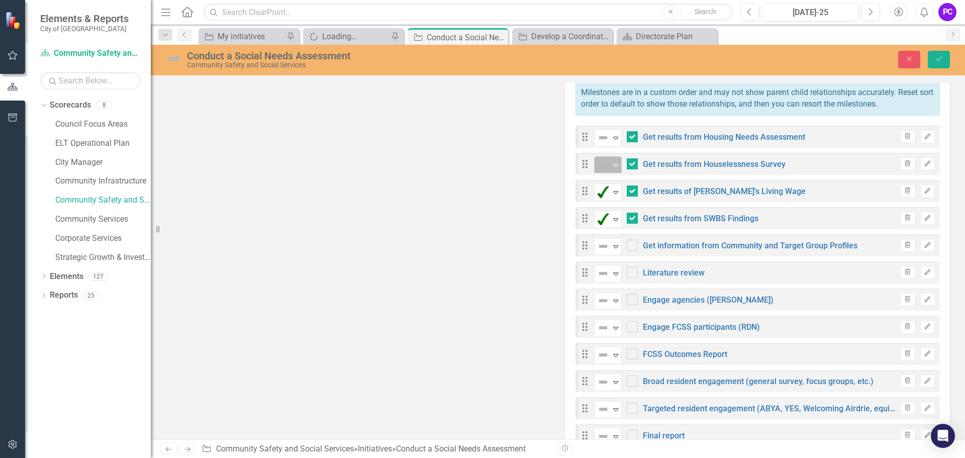
click at [617, 160] on div "Expand" at bounding box center [616, 165] width 10 height 17
click at [613, 140] on icon at bounding box center [615, 138] width 5 height 3
click at [939, 54] on button "Save" at bounding box center [939, 60] width 22 height 18
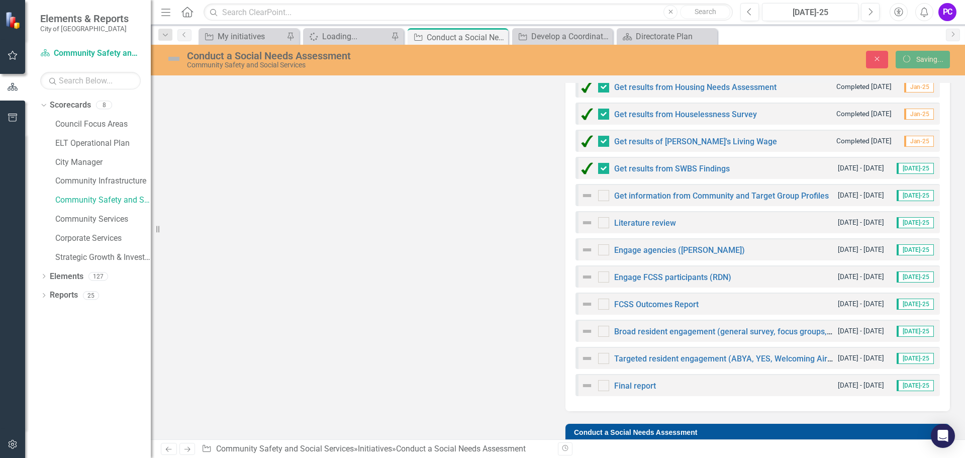
checkbox input "false"
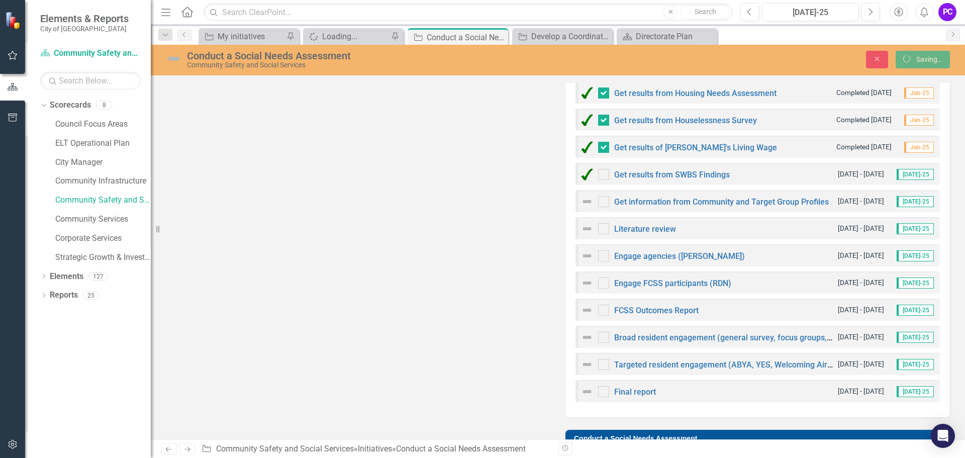
click at [590, 199] on div at bounding box center [589, 202] width 17 height 12
click at [600, 202] on input "checkbox" at bounding box center [601, 199] width 7 height 7
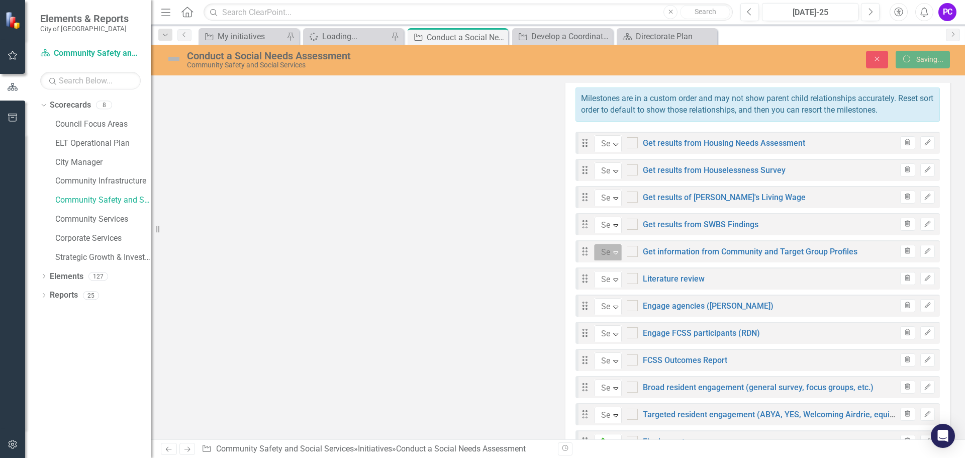
checkbox input "false"
checkbox input "true"
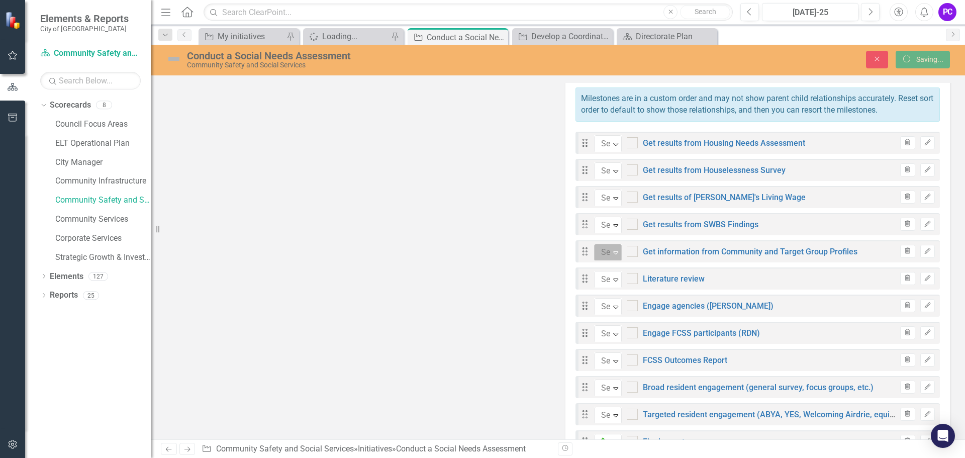
checkbox input "true"
click at [612, 248] on icon "Expand" at bounding box center [616, 252] width 10 height 8
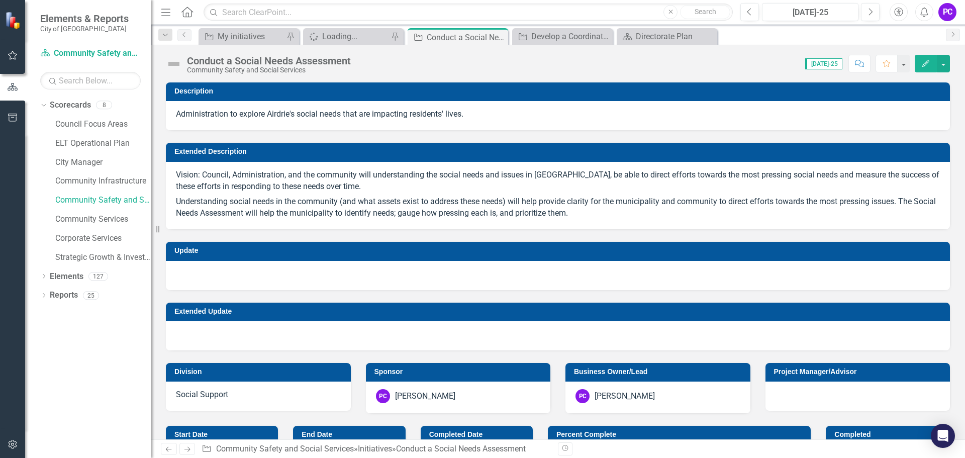
checkbox input "true"
checkbox input "false"
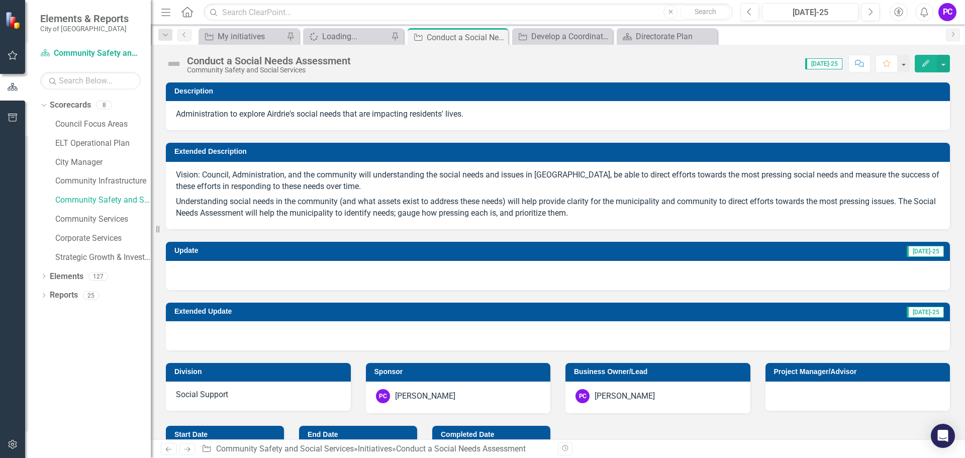
checkbox input "true"
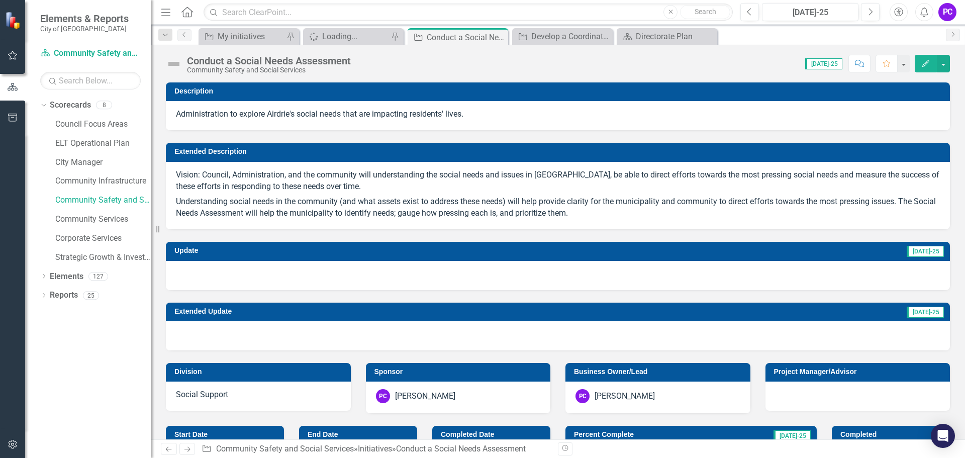
checkbox input "false"
checkbox input "true"
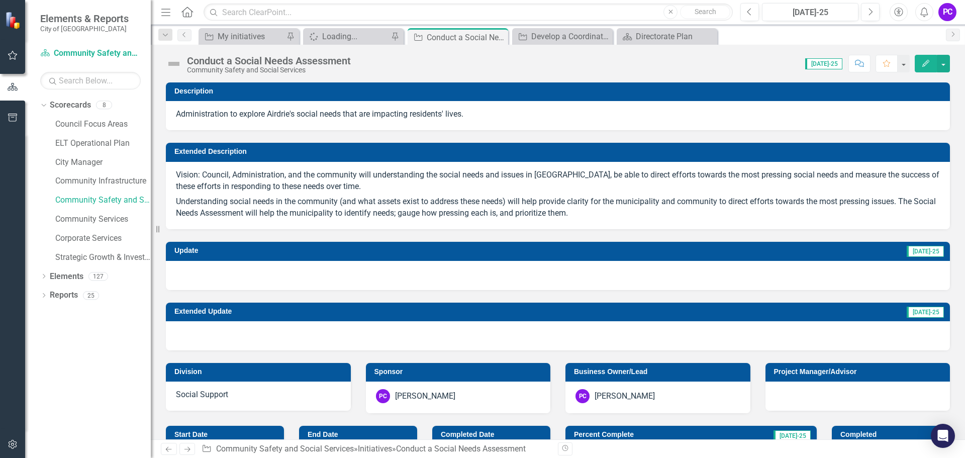
checkbox input "true"
checkbox input "false"
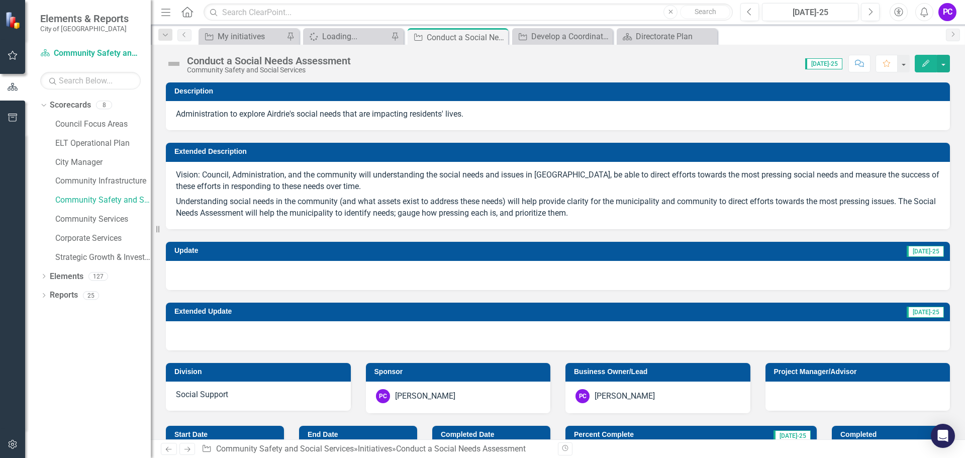
checkbox input "false"
checkbox input "true"
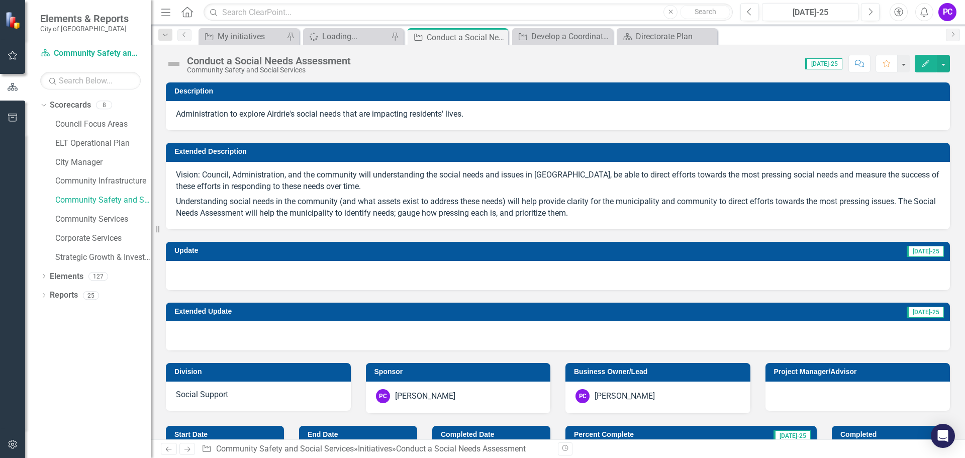
checkbox input "true"
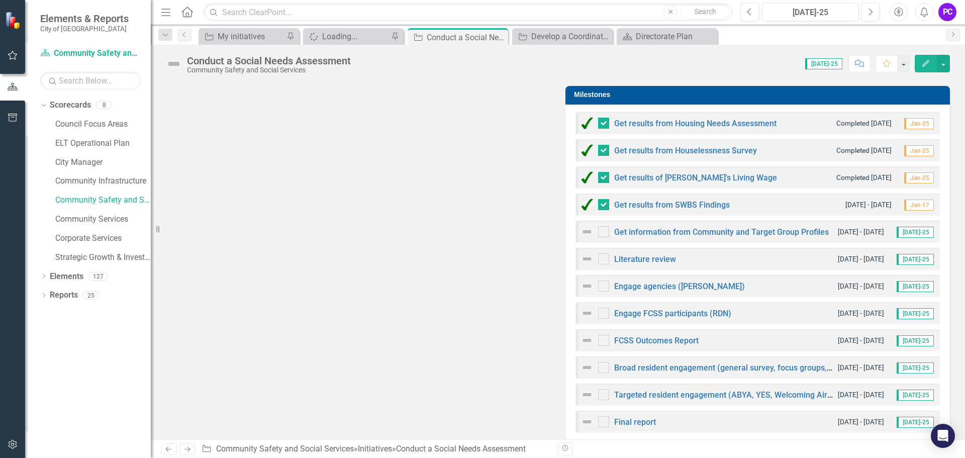
scroll to position [511, 0]
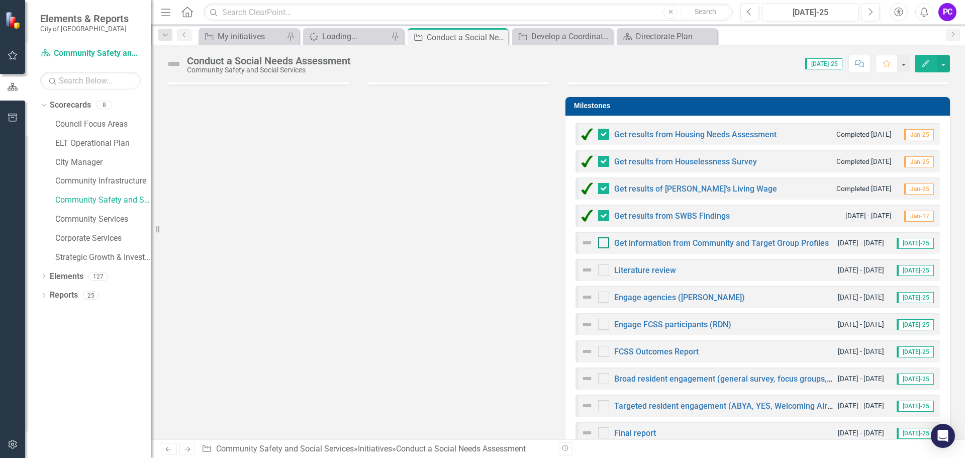
click at [598, 243] on input "checkbox" at bounding box center [601, 240] width 7 height 7
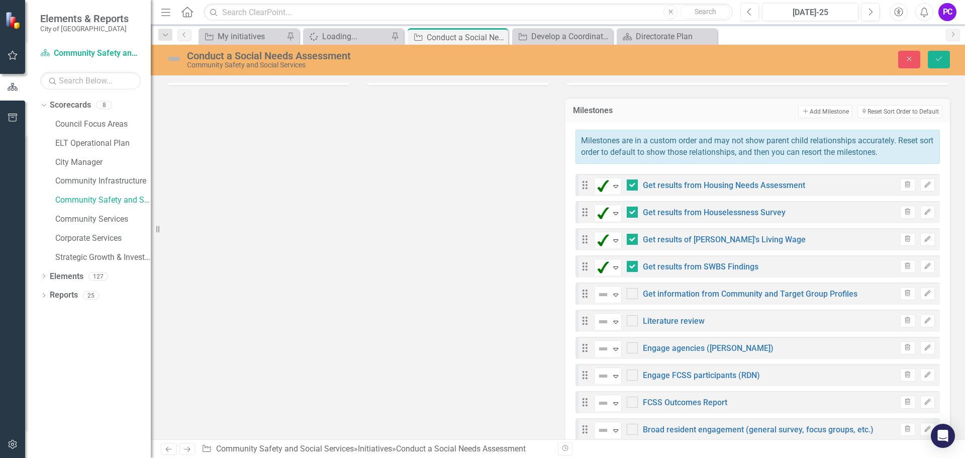
checkbox input "true"
click at [613, 294] on icon at bounding box center [615, 295] width 5 height 3
click at [612, 324] on icon "Expand" at bounding box center [616, 322] width 10 height 8
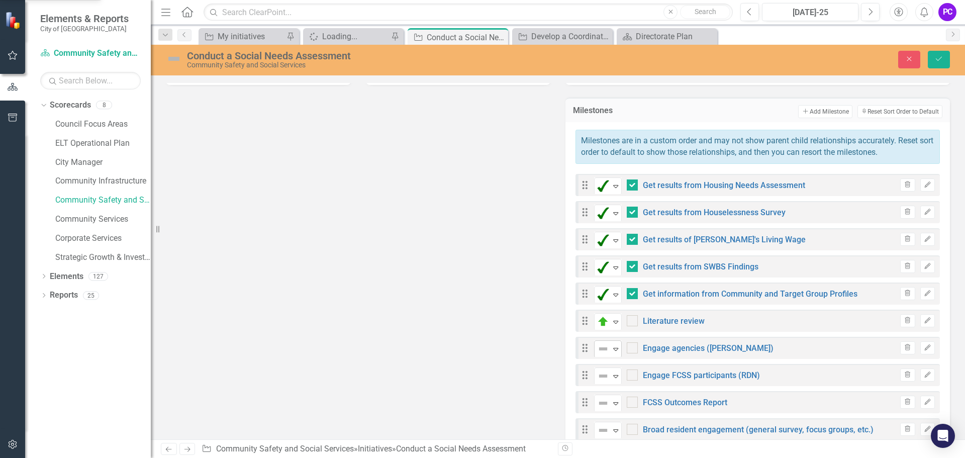
click at [615, 354] on div "Expand" at bounding box center [616, 349] width 10 height 17
click at [615, 375] on icon "Expand" at bounding box center [616, 376] width 10 height 8
click at [614, 407] on icon "Expand" at bounding box center [616, 403] width 10 height 8
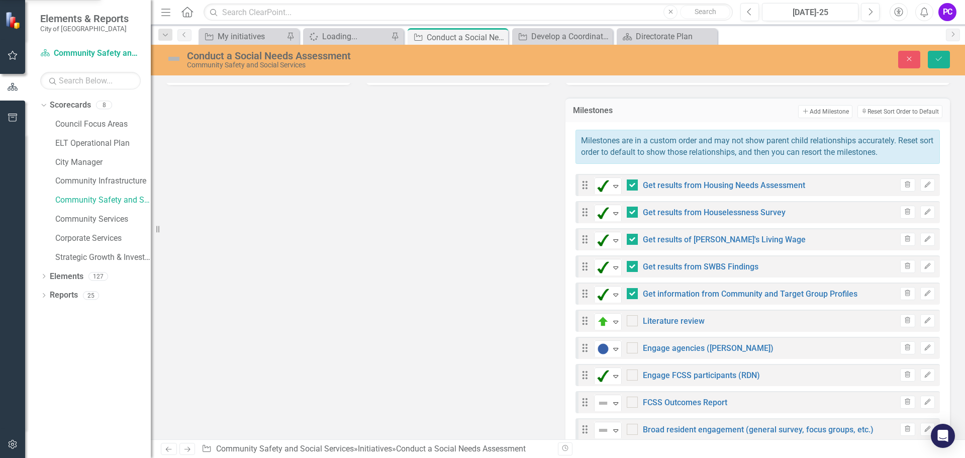
click at [614, 427] on icon "Expand" at bounding box center [616, 430] width 10 height 8
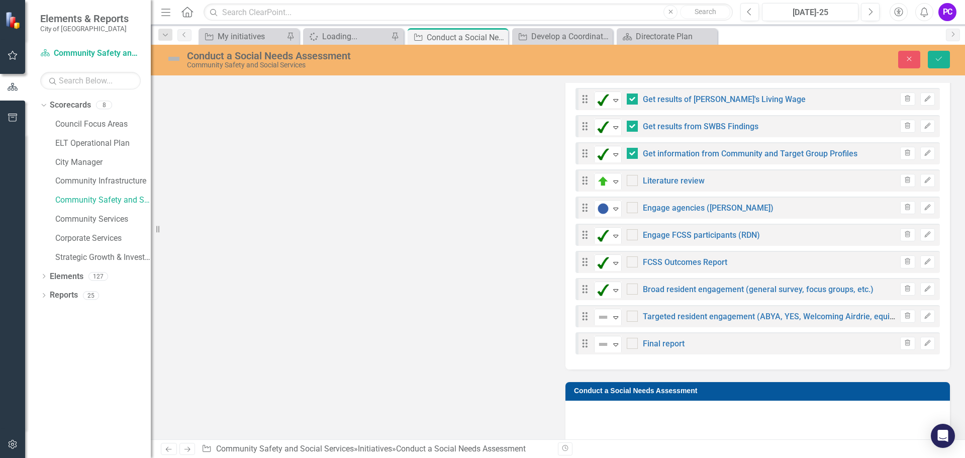
scroll to position [781, 0]
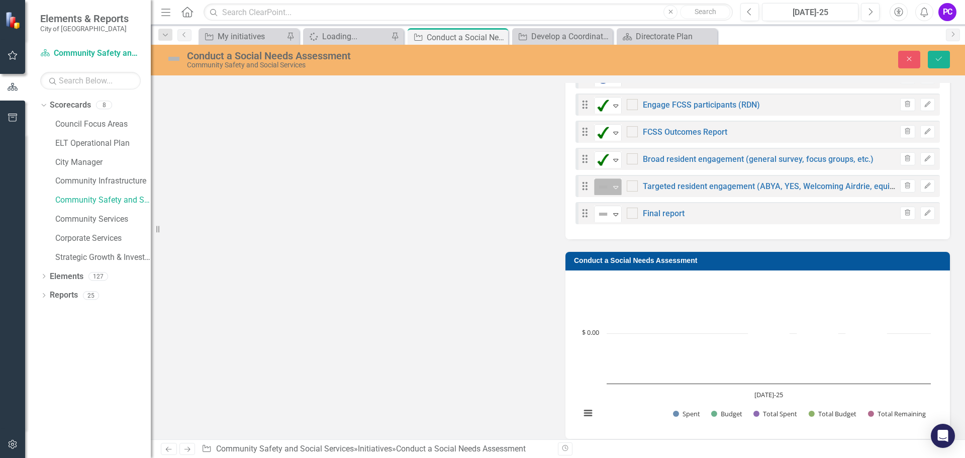
click at [613, 190] on icon "Expand" at bounding box center [616, 187] width 10 height 8
click at [939, 60] on icon "Save" at bounding box center [938, 58] width 9 height 7
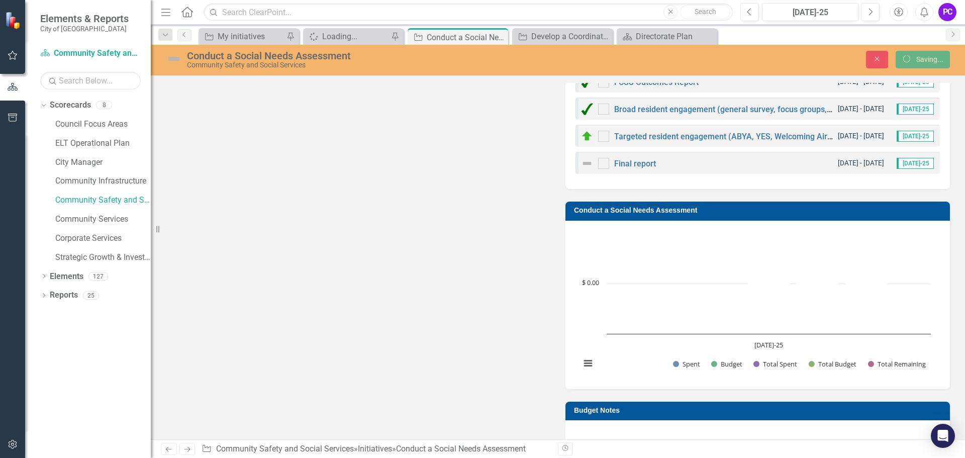
checkbox input "false"
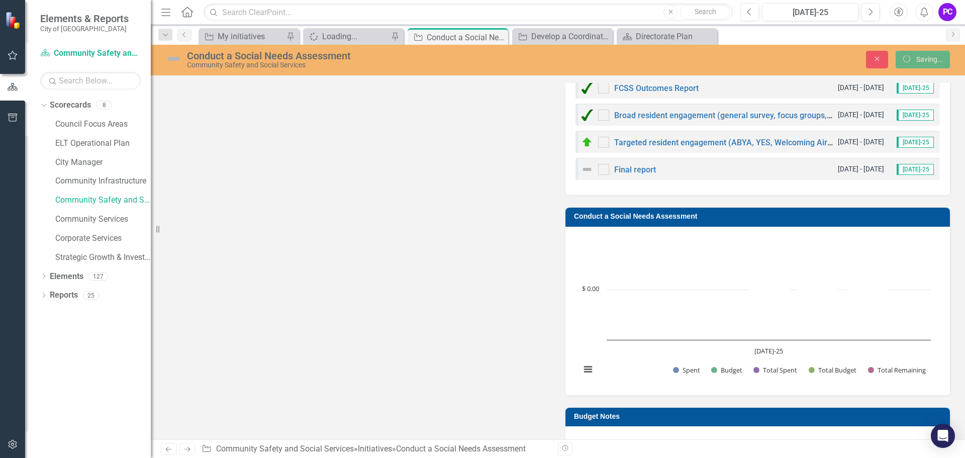
checkbox input "false"
checkbox input "true"
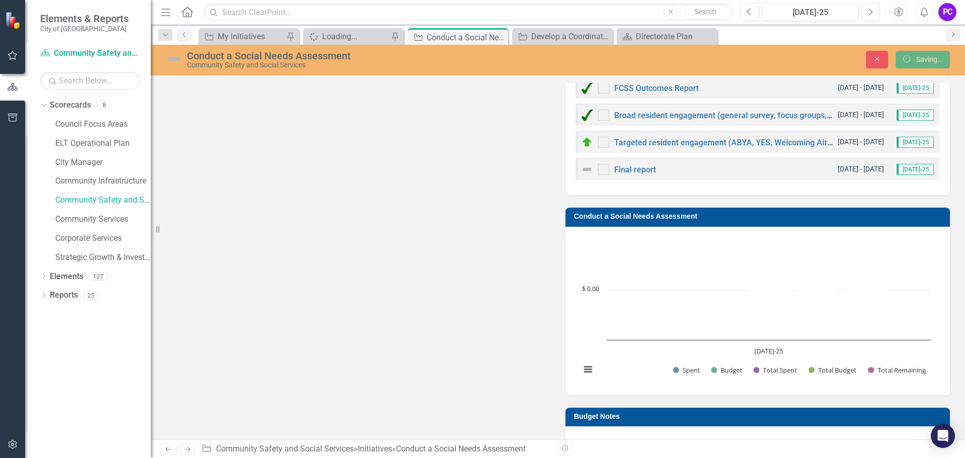
checkbox input "true"
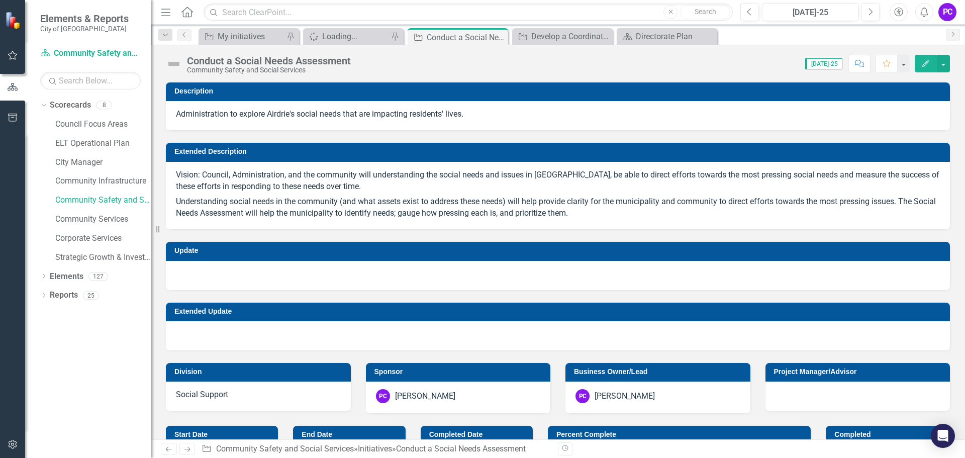
checkbox input "true"
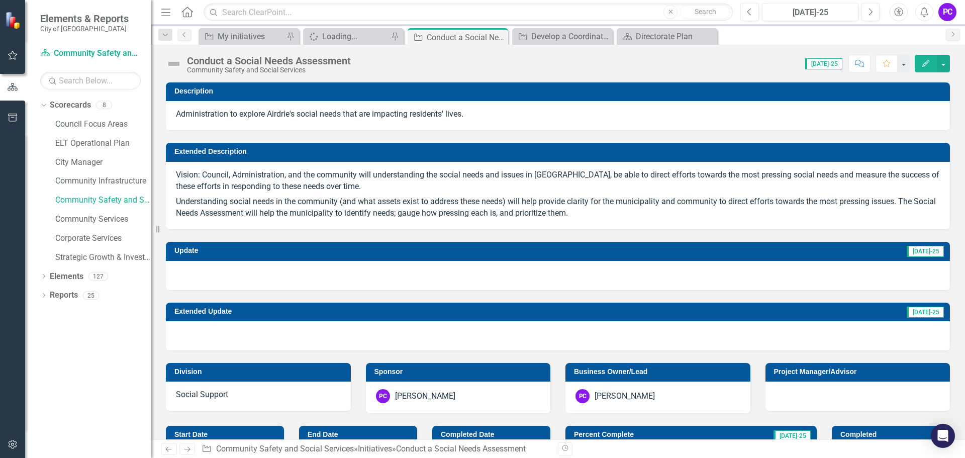
checkbox input "false"
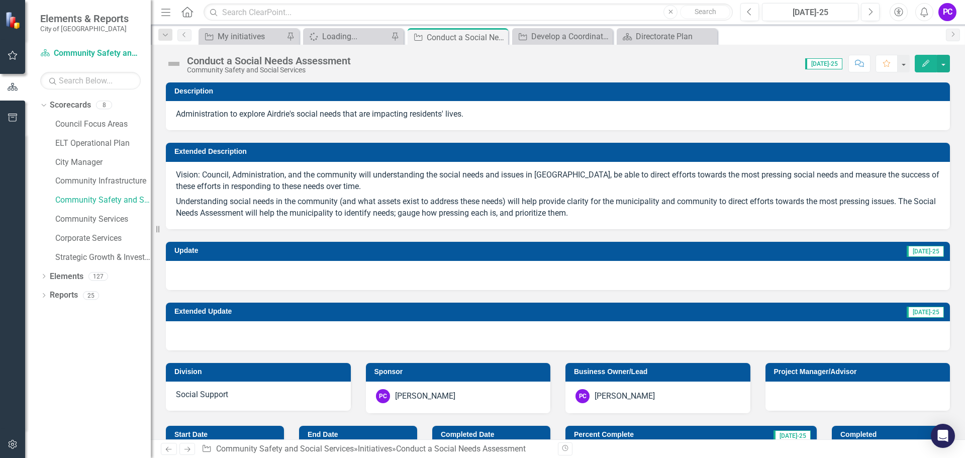
checkbox input "true"
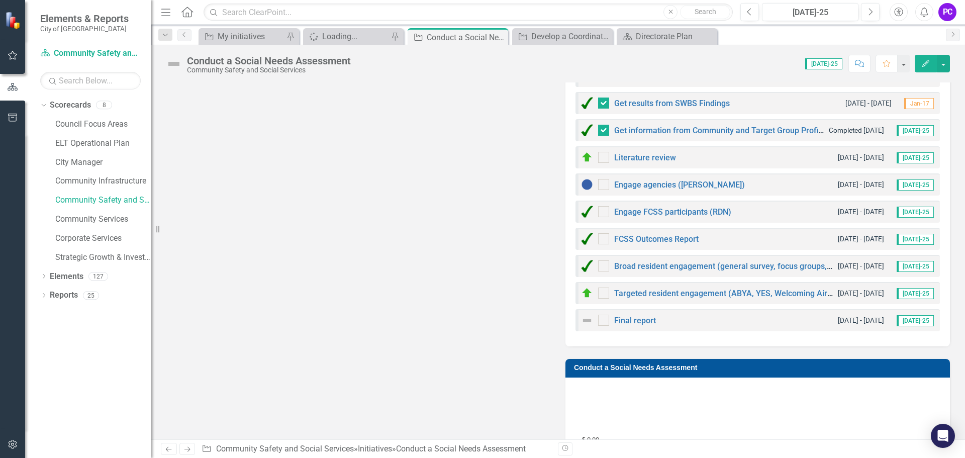
scroll to position [626, 0]
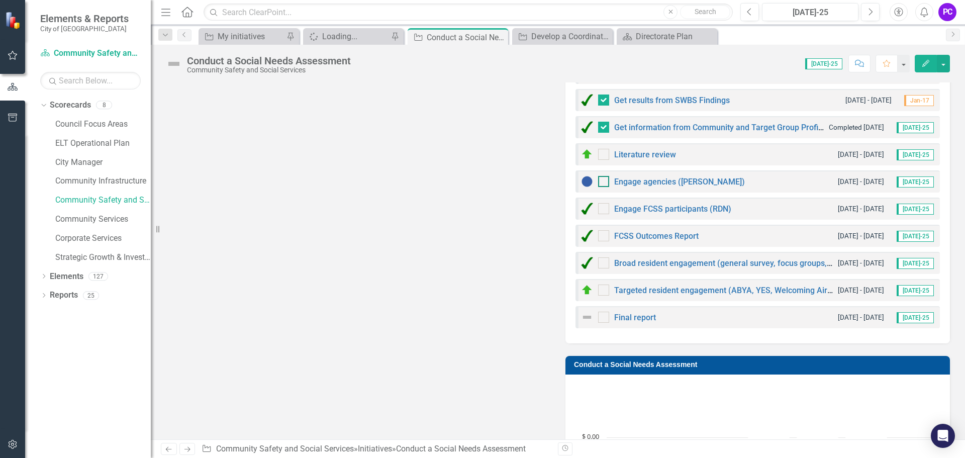
click at [599, 180] on input "checkbox" at bounding box center [601, 179] width 7 height 7
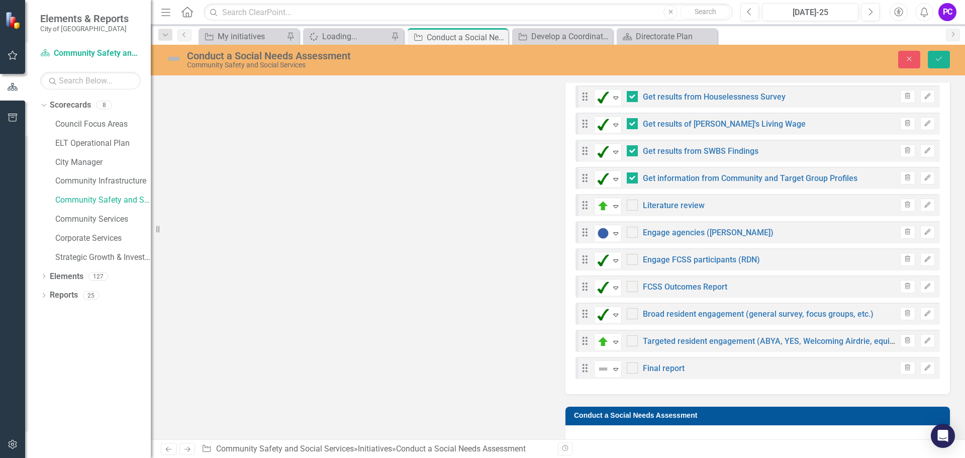
scroll to position [632, 0]
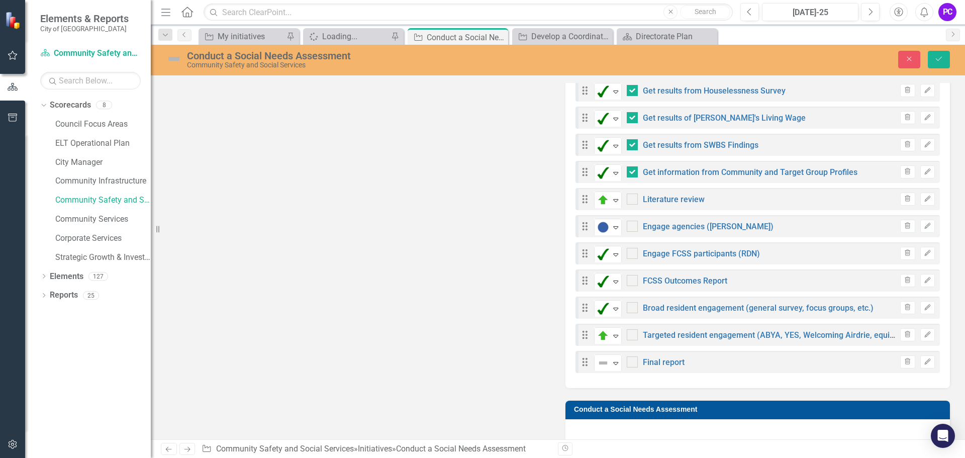
checkbox input "true"
click at [616, 226] on icon "Expand" at bounding box center [616, 227] width 10 height 8
click at [936, 58] on icon "Save" at bounding box center [938, 58] width 9 height 7
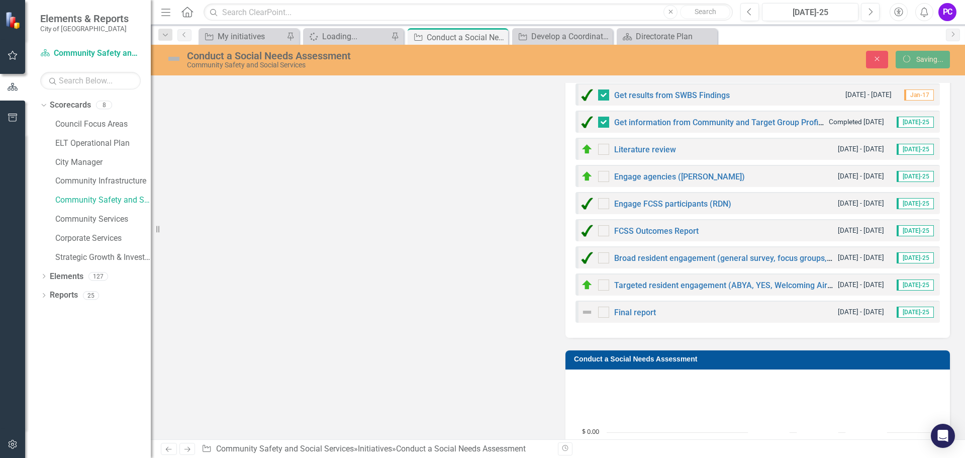
checkbox input "false"
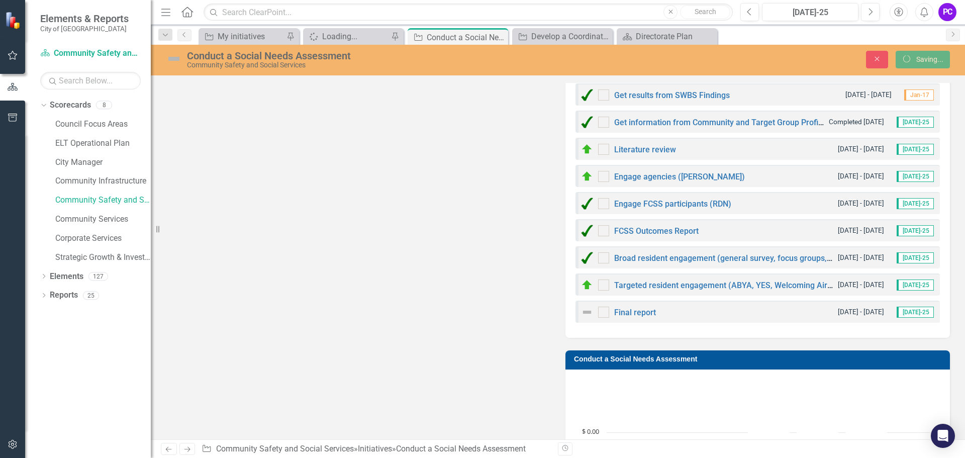
checkbox input "false"
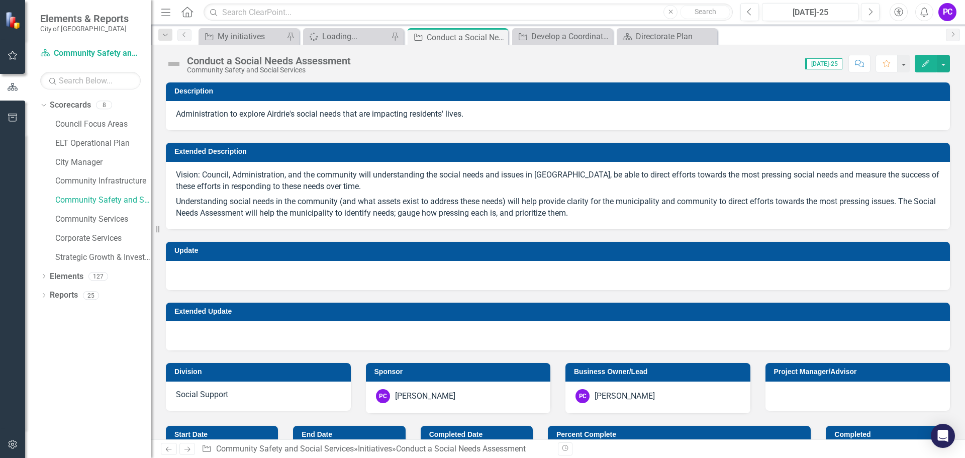
checkbox input "true"
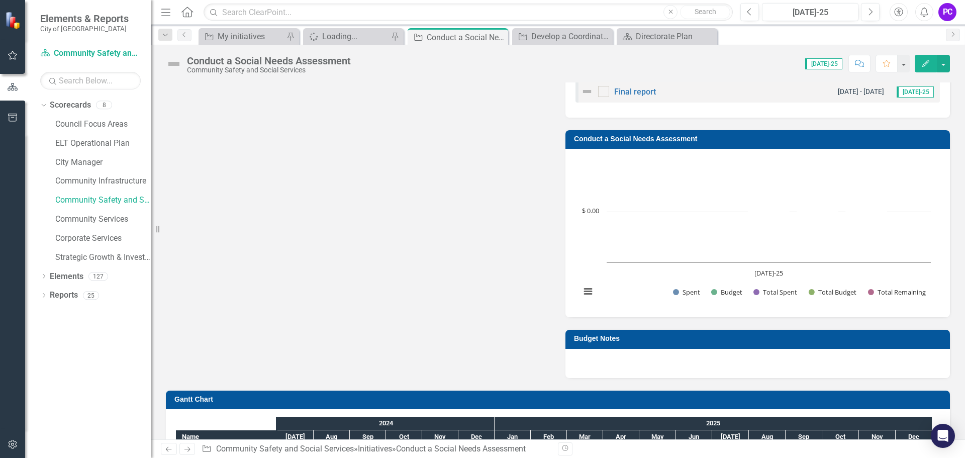
scroll to position [76, 0]
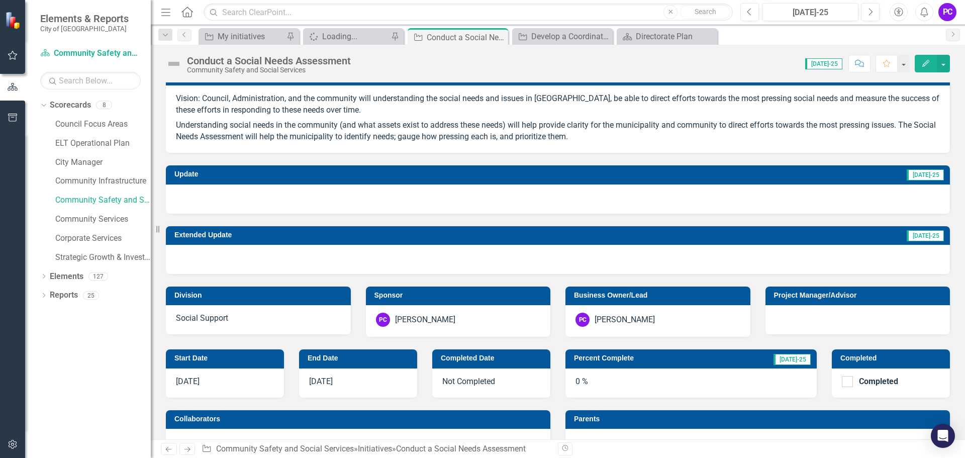
drag, startPoint x: 949, startPoint y: 8, endPoint x: 856, endPoint y: 28, distance: 95.7
click at [950, 8] on div "PC" at bounding box center [948, 12] width 18 height 18
click at [913, 124] on link "Logout Log Out" at bounding box center [916, 127] width 79 height 19
